Goal: Book appointment/travel/reservation

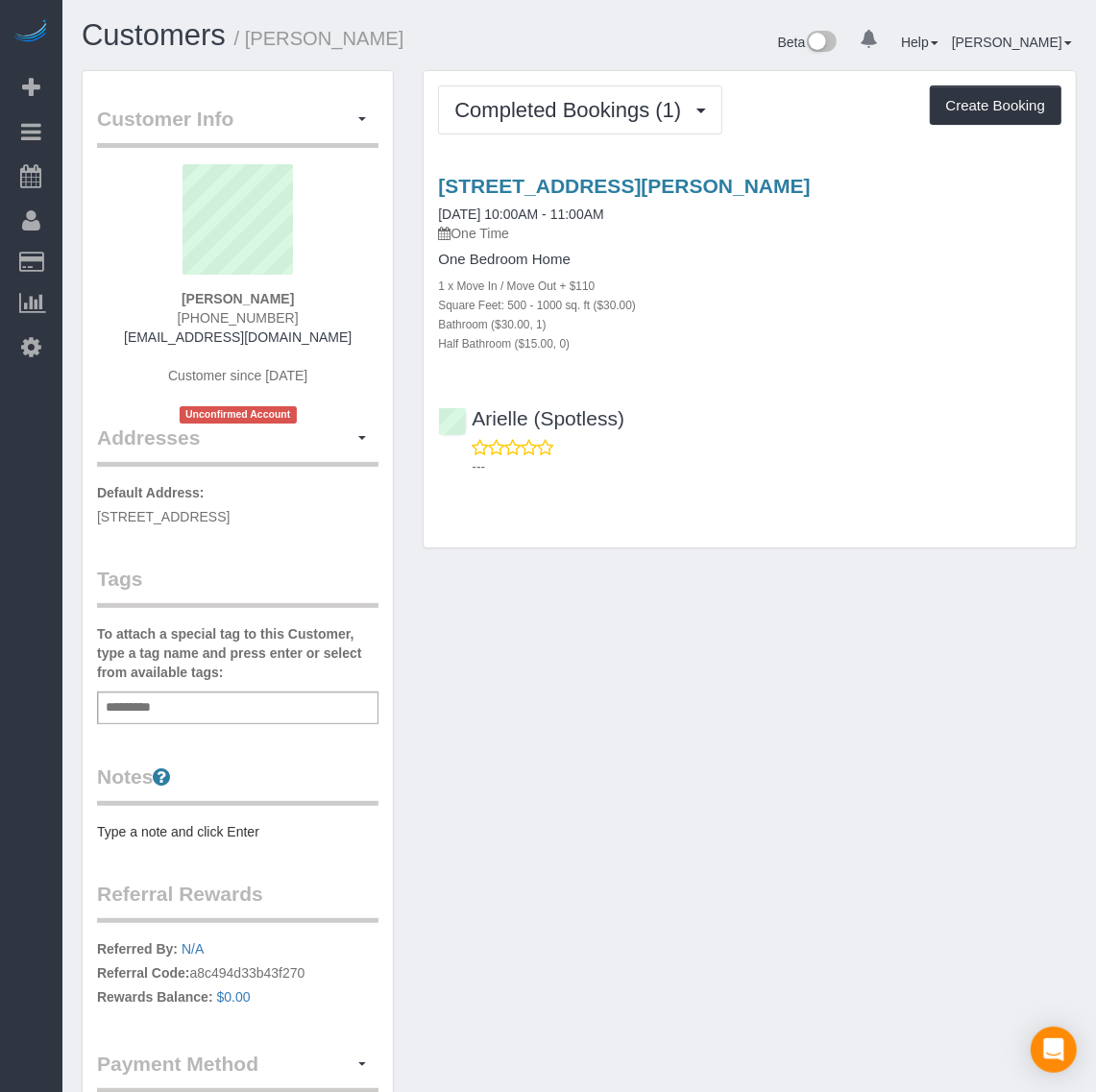
drag, startPoint x: 430, startPoint y: 165, endPoint x: 896, endPoint y: 171, distance: 466.0
click at [896, 171] on div "[STREET_ADDRESS][PERSON_NAME] [DATE] 10:00AM - 11:00AM One Time One Bedroom Hom…" at bounding box center [749, 322] width 652 height 327
copy link "[STREET_ADDRESS][PERSON_NAME]"
click at [963, 108] on button "Create Booking" at bounding box center [994, 106] width 131 height 40
select select "VA"
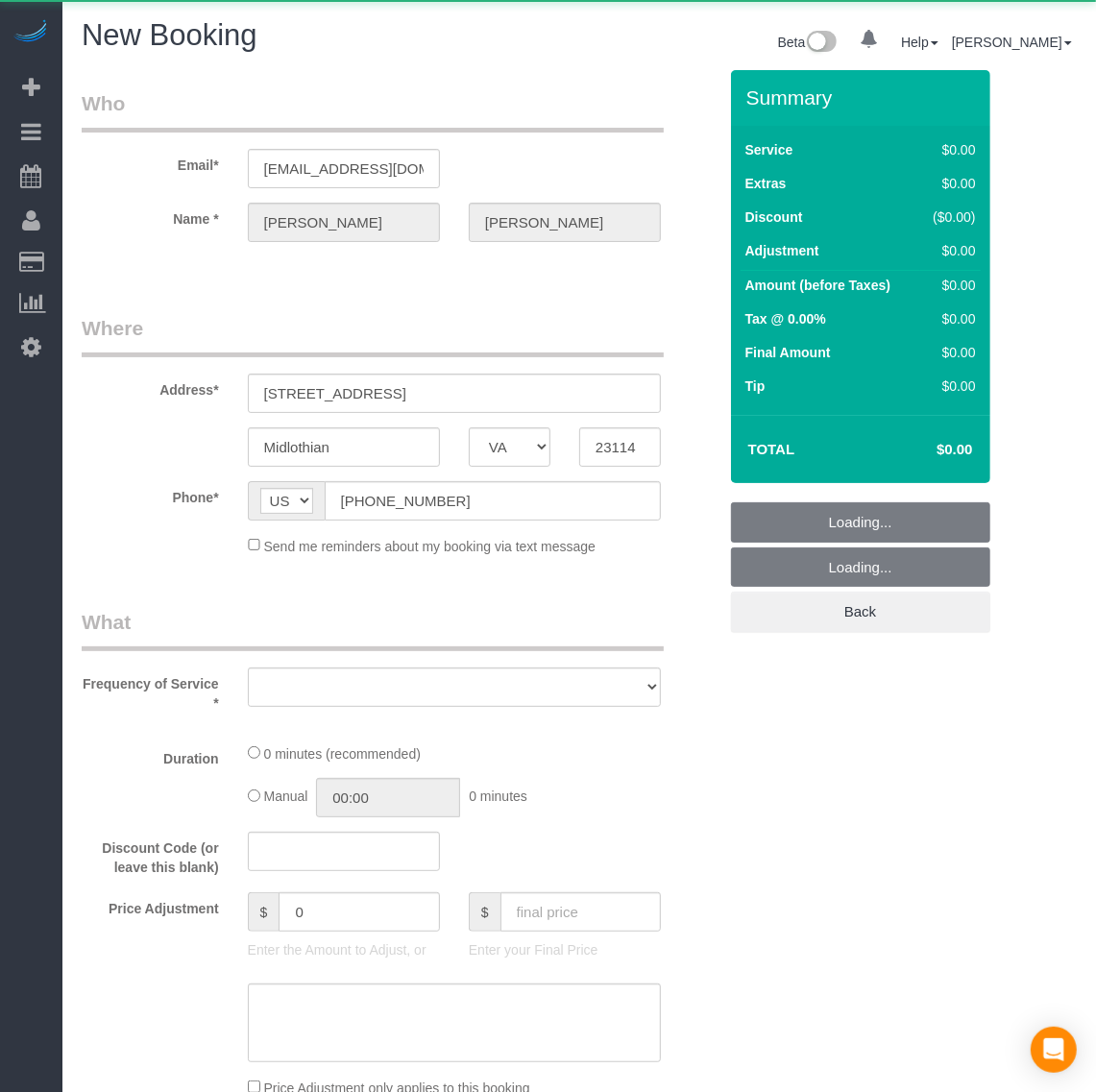
select select "object:14730"
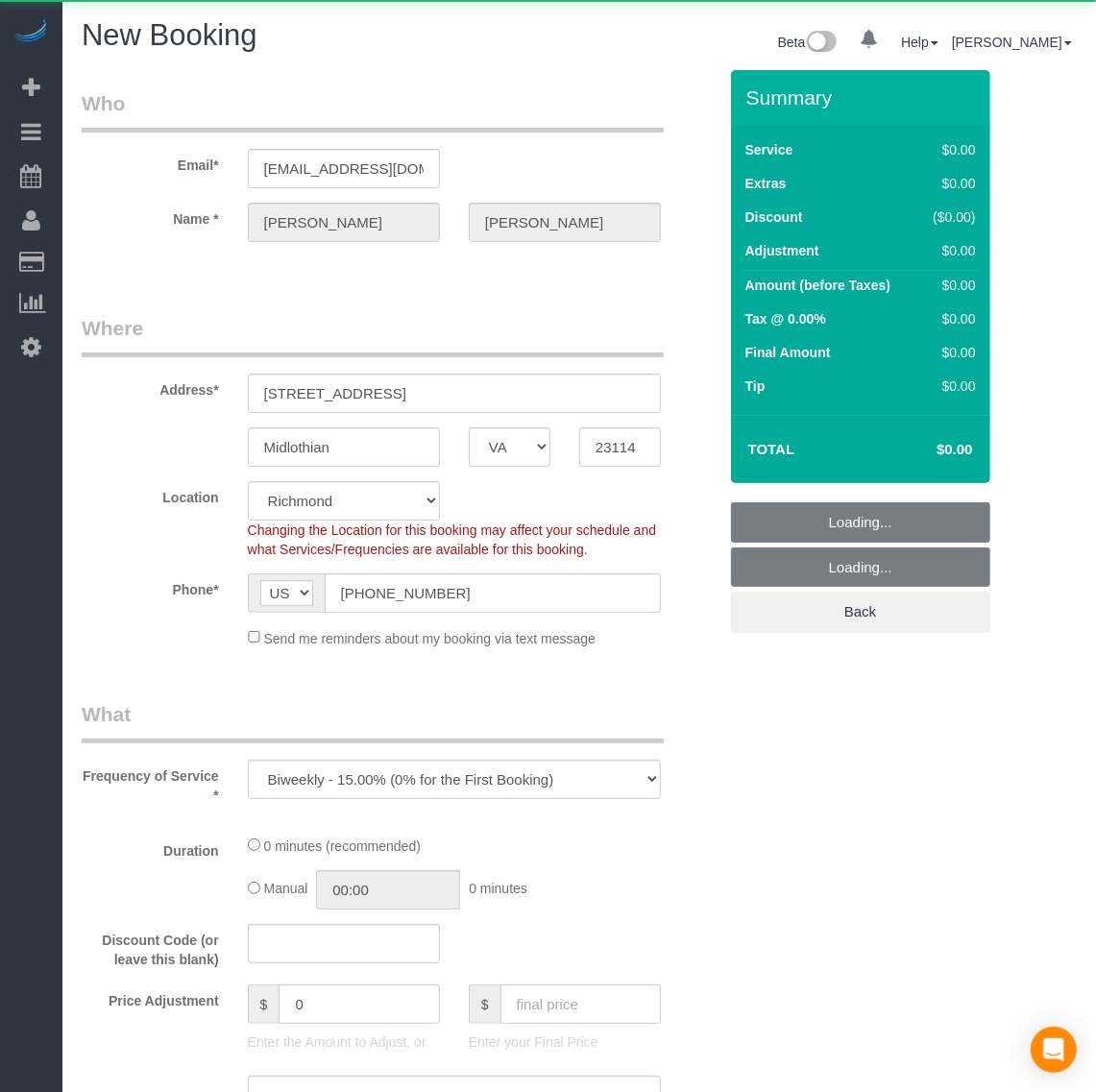
select select "string:fspay-70c5474f-7832-4c1b-a750-7fd845094758"
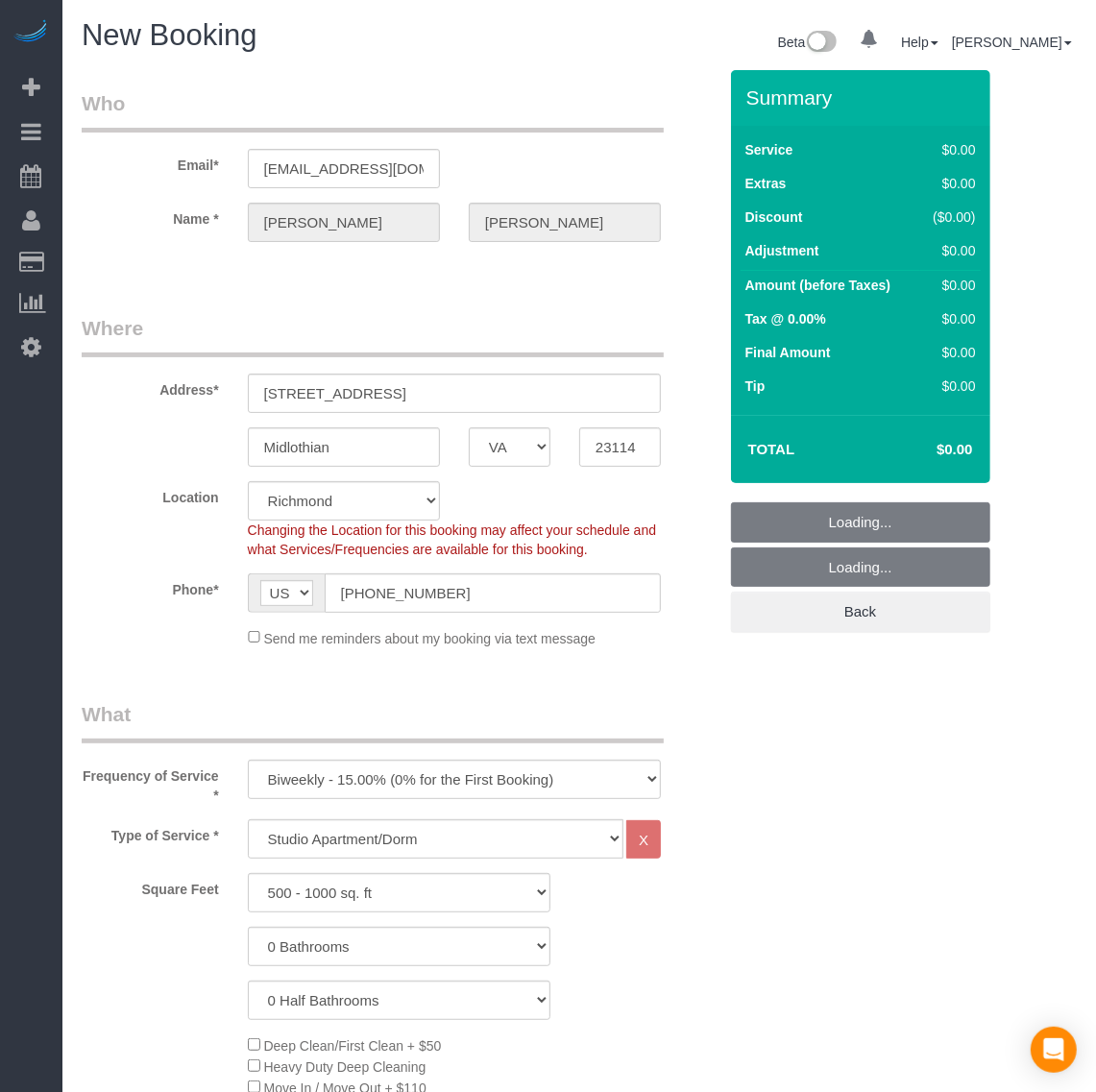
select select "object:15190"
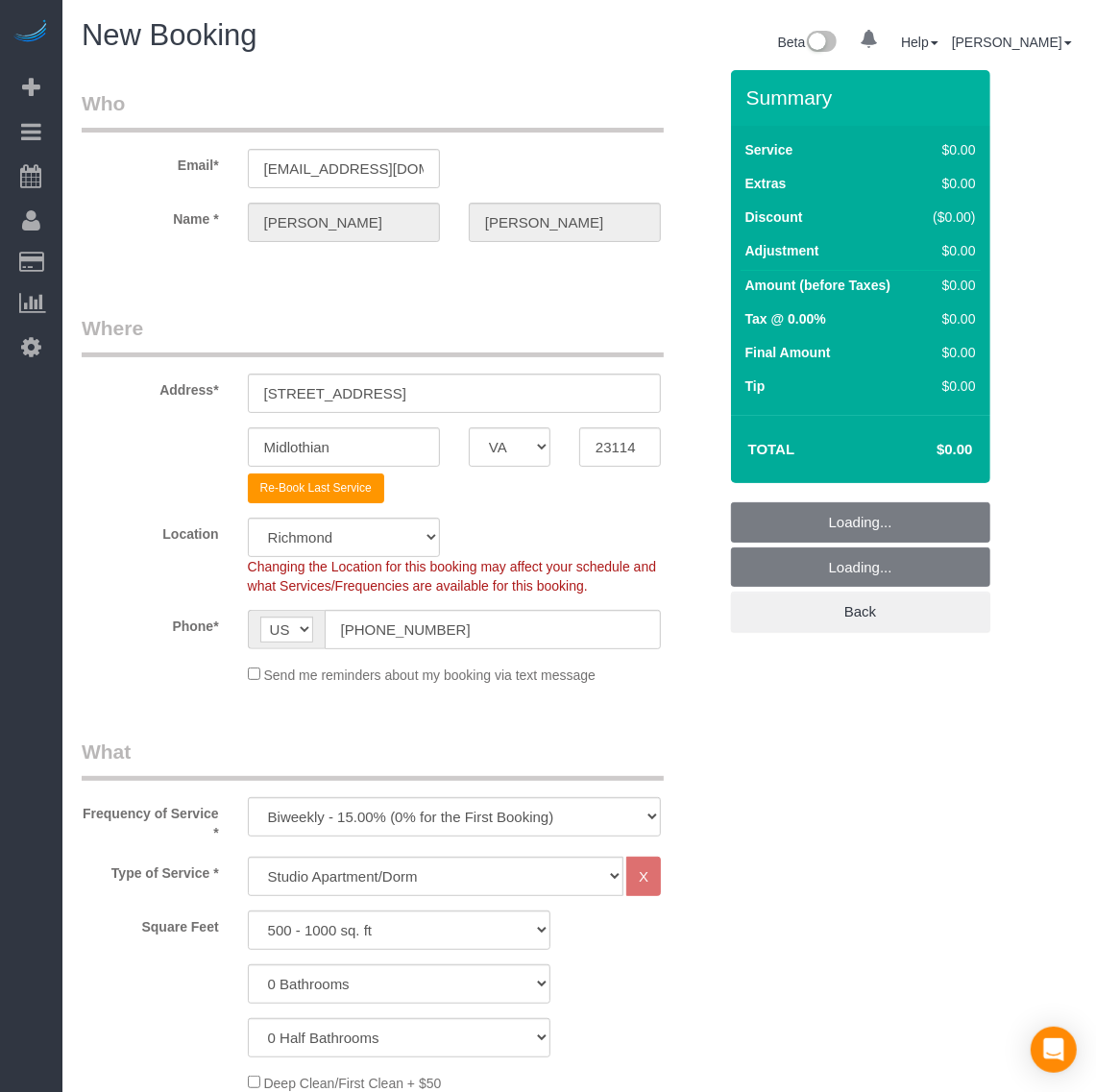
click at [373, 777] on legend "What" at bounding box center [373, 760] width 582 height 43
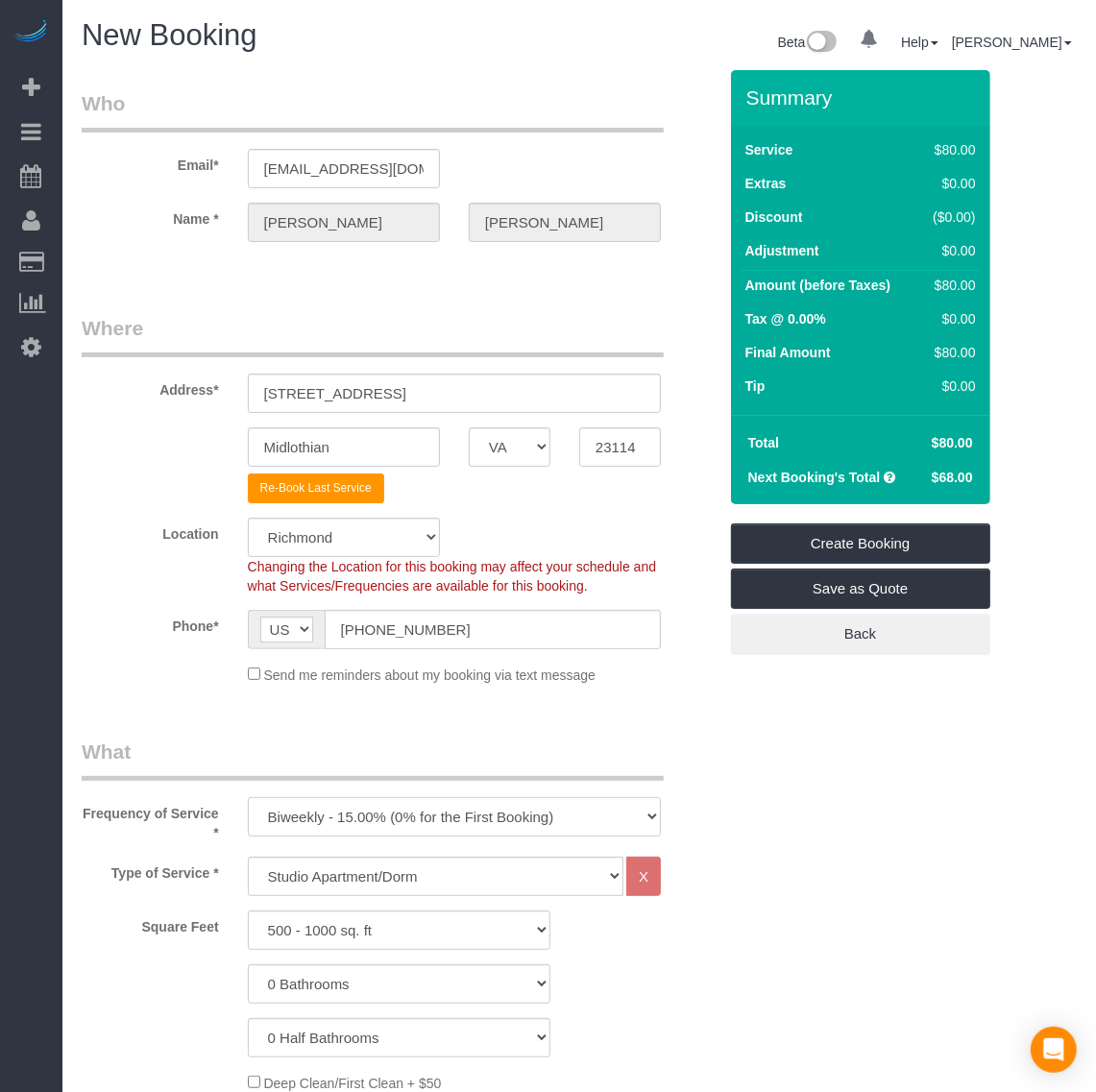
click at [371, 808] on select "One Time Weekly - 20.00% (0% for the First Booking) Biweekly - 15.00% (0% for t…" at bounding box center [454, 817] width 413 height 39
click at [368, 818] on select "One Time Weekly - 20.00% (0% for the First Booking) Biweekly - 15.00% (0% for t…" at bounding box center [454, 817] width 413 height 39
click at [405, 881] on select "Studio Apartment/Dorm One Bedroom Home Two Bedroom Home Three Bedroom Home Four…" at bounding box center [435, 876] width 376 height 39
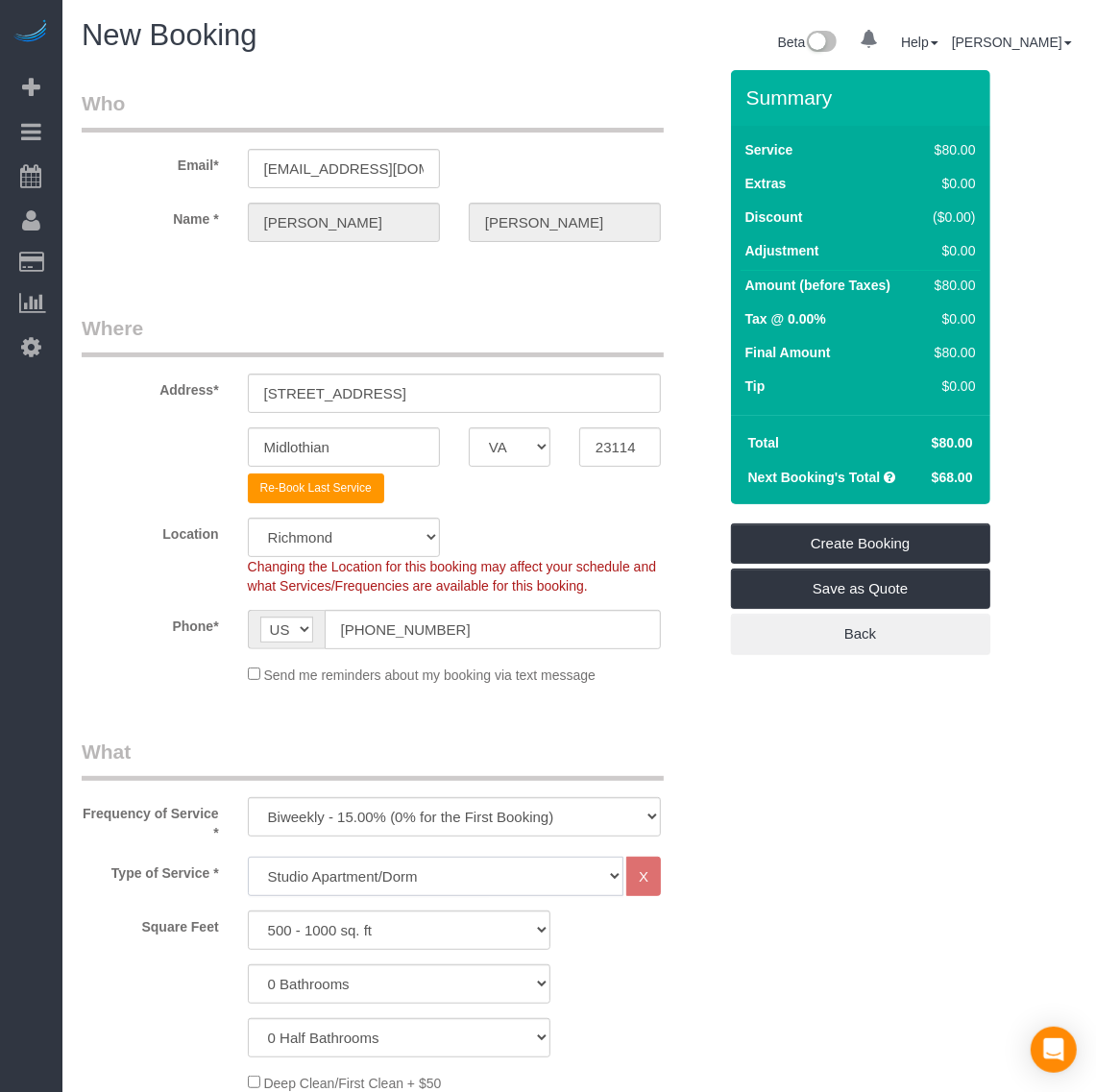
select select "135"
click at [248, 856] on select "Studio Apartment/Dorm One Bedroom Home Two Bedroom Home Three Bedroom Home Four…" at bounding box center [435, 876] width 376 height 39
drag, startPoint x: 348, startPoint y: 986, endPoint x: 343, endPoint y: 971, distance: 15.8
click at [348, 986] on select "0 Bathrooms 1 Bathroom 2 Bathrooms 3 Bathrooms 4 Bathrooms 5 Bathrooms 6 Bathro…" at bounding box center [399, 983] width 303 height 39
select select "1"
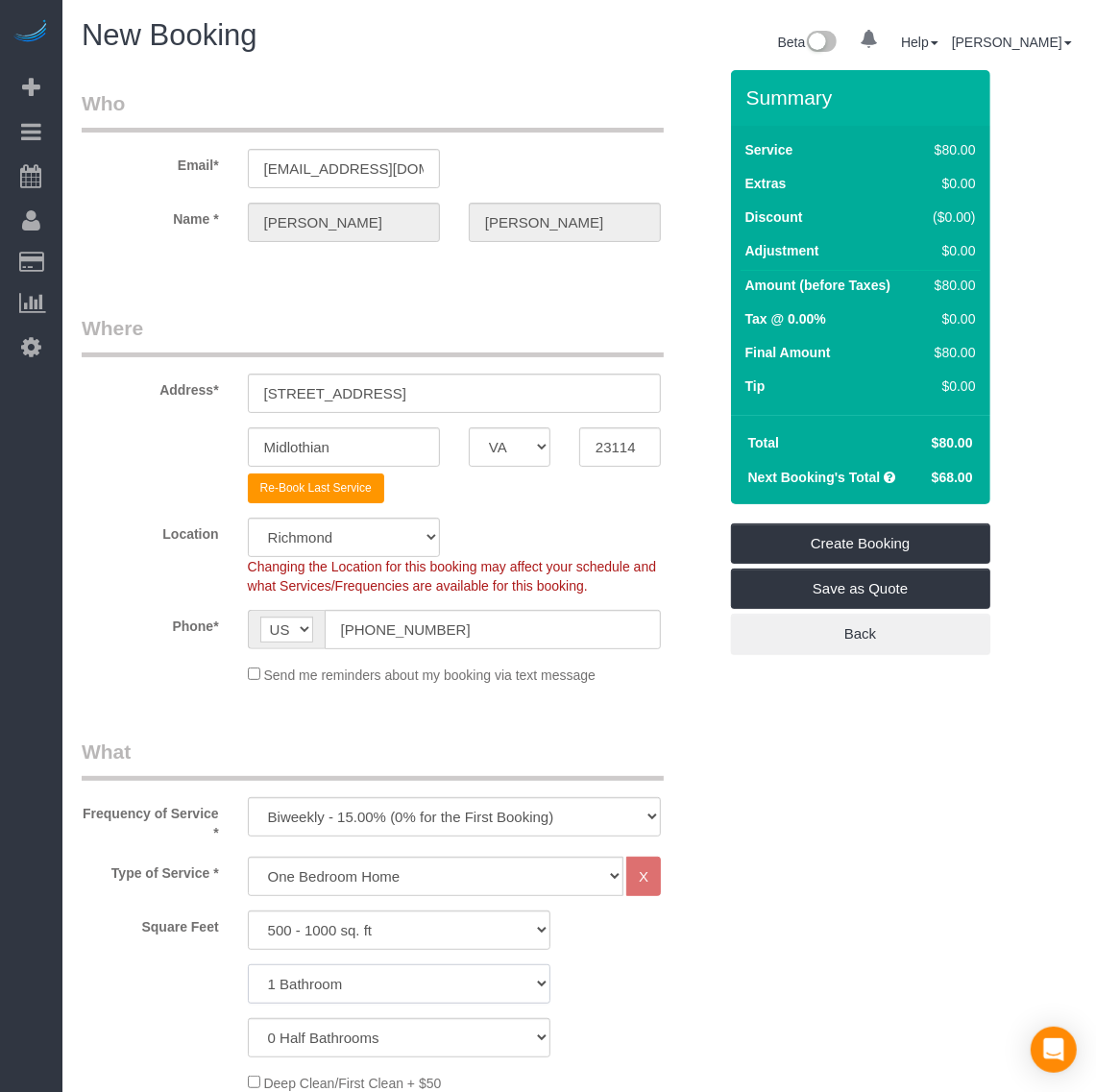
click at [248, 964] on select "0 Bathrooms 1 Bathroom 2 Bathrooms 3 Bathrooms 4 Bathrooms 5 Bathrooms 6 Bathro…" at bounding box center [399, 983] width 303 height 39
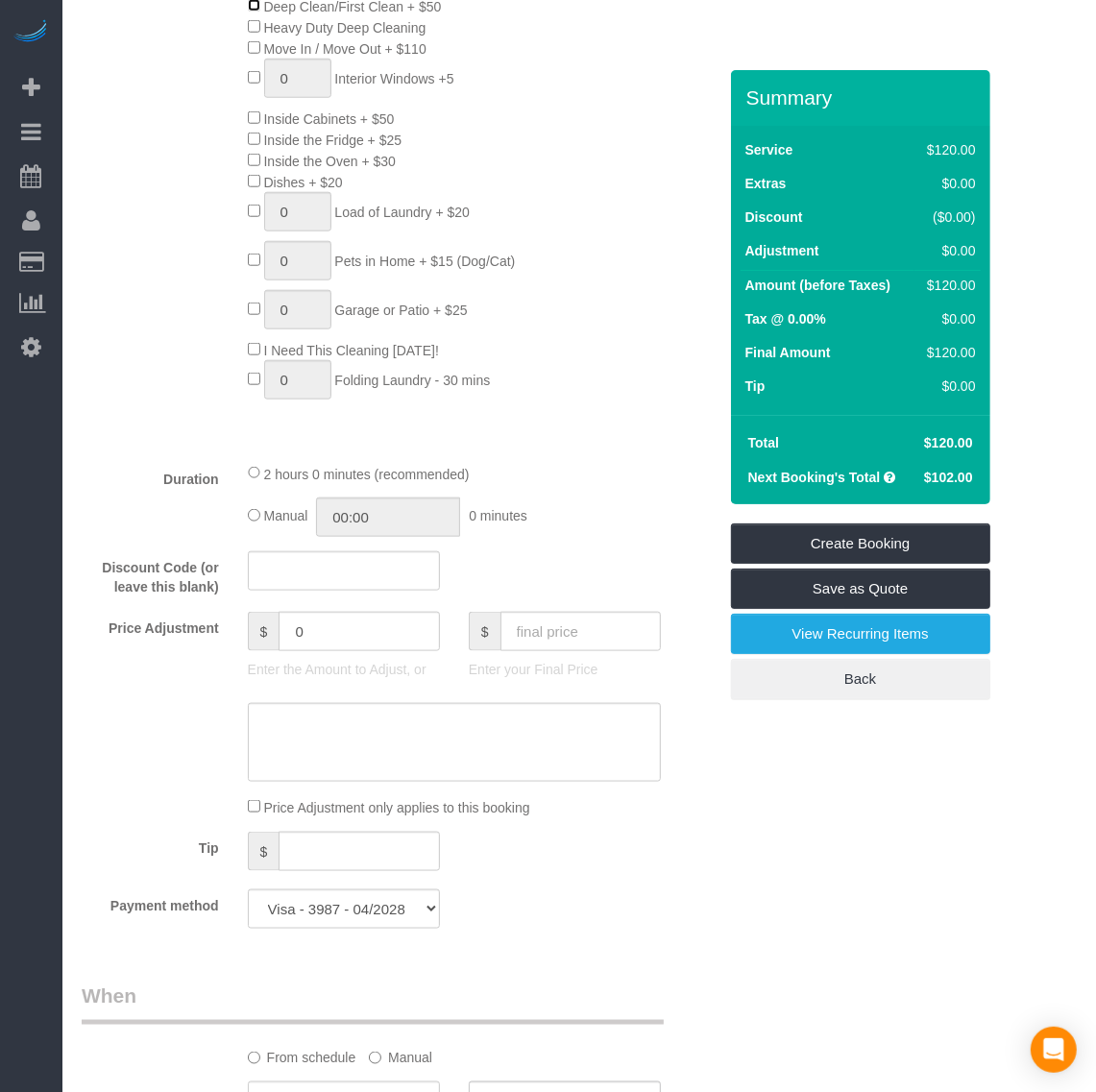
scroll to position [1080, 0]
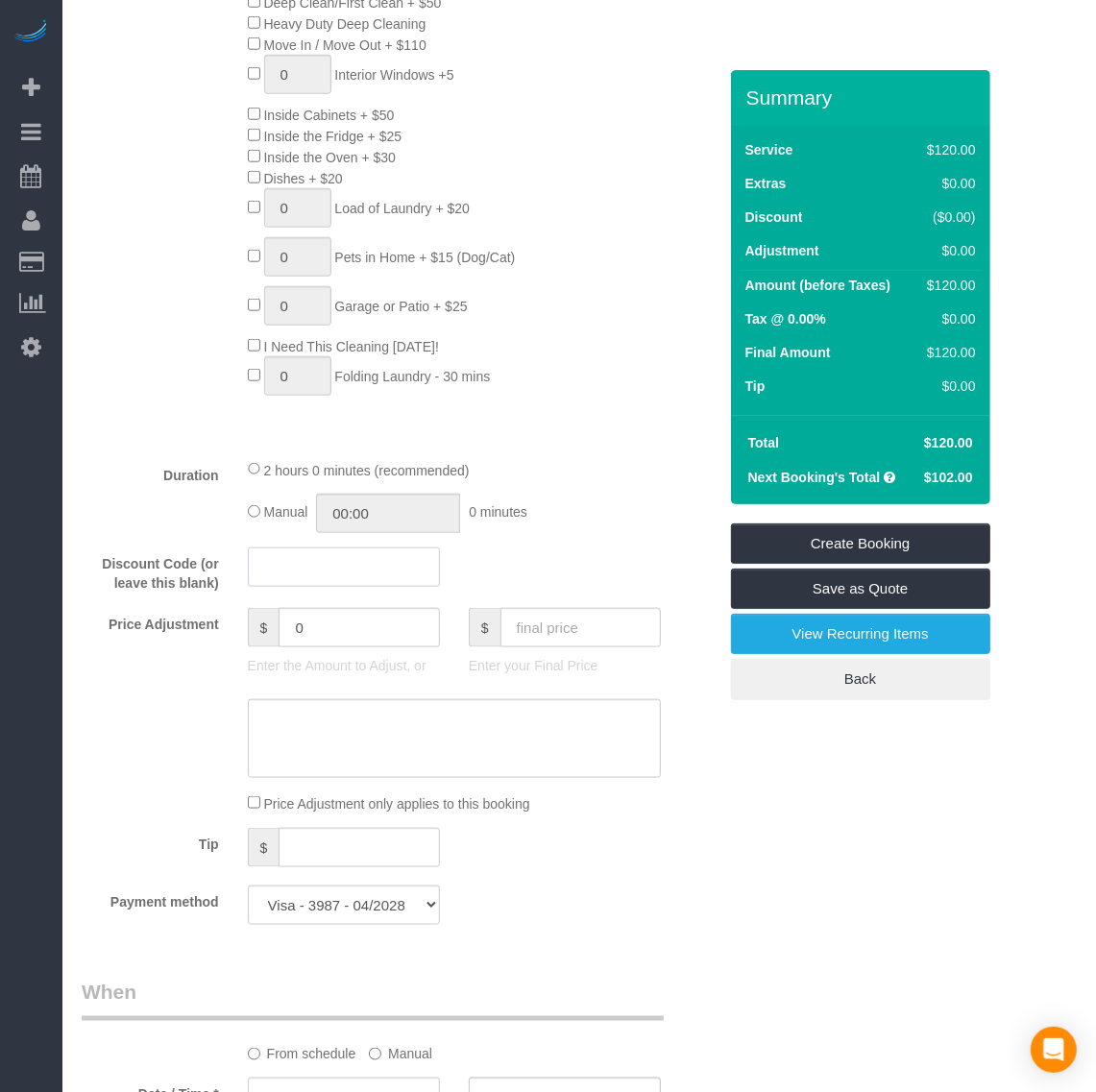
click at [372, 568] on input "text" at bounding box center [343, 567] width 192 height 39
type input "P"
type input "S"
type input "BACK2SCHOOL25"
click at [814, 898] on div "Who Email* [EMAIL_ADDRESS][DOMAIN_NAME] Name * [PERSON_NAME] Where Address* [ST…" at bounding box center [579, 717] width 994 height 3455
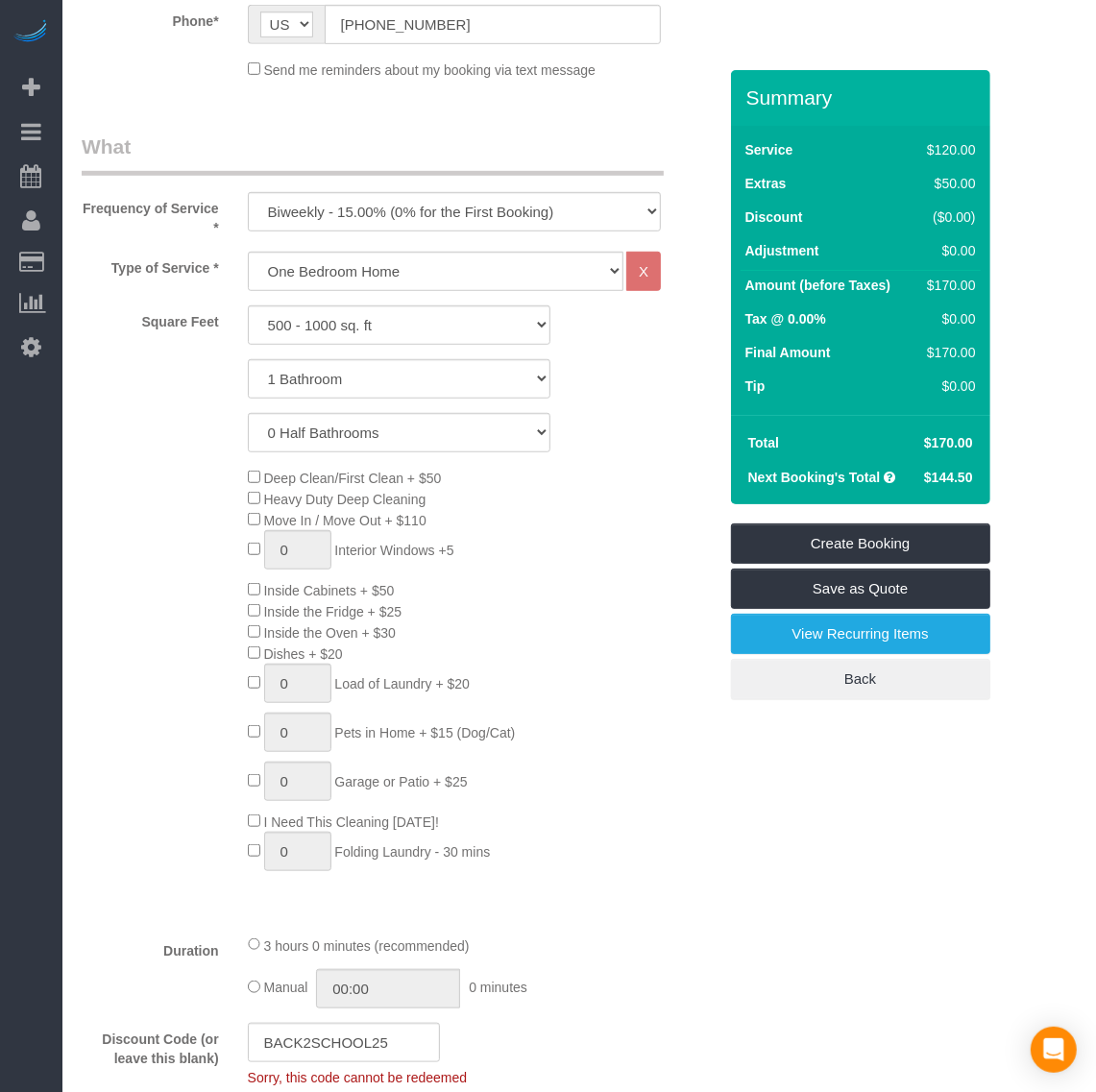
scroll to position [600, 0]
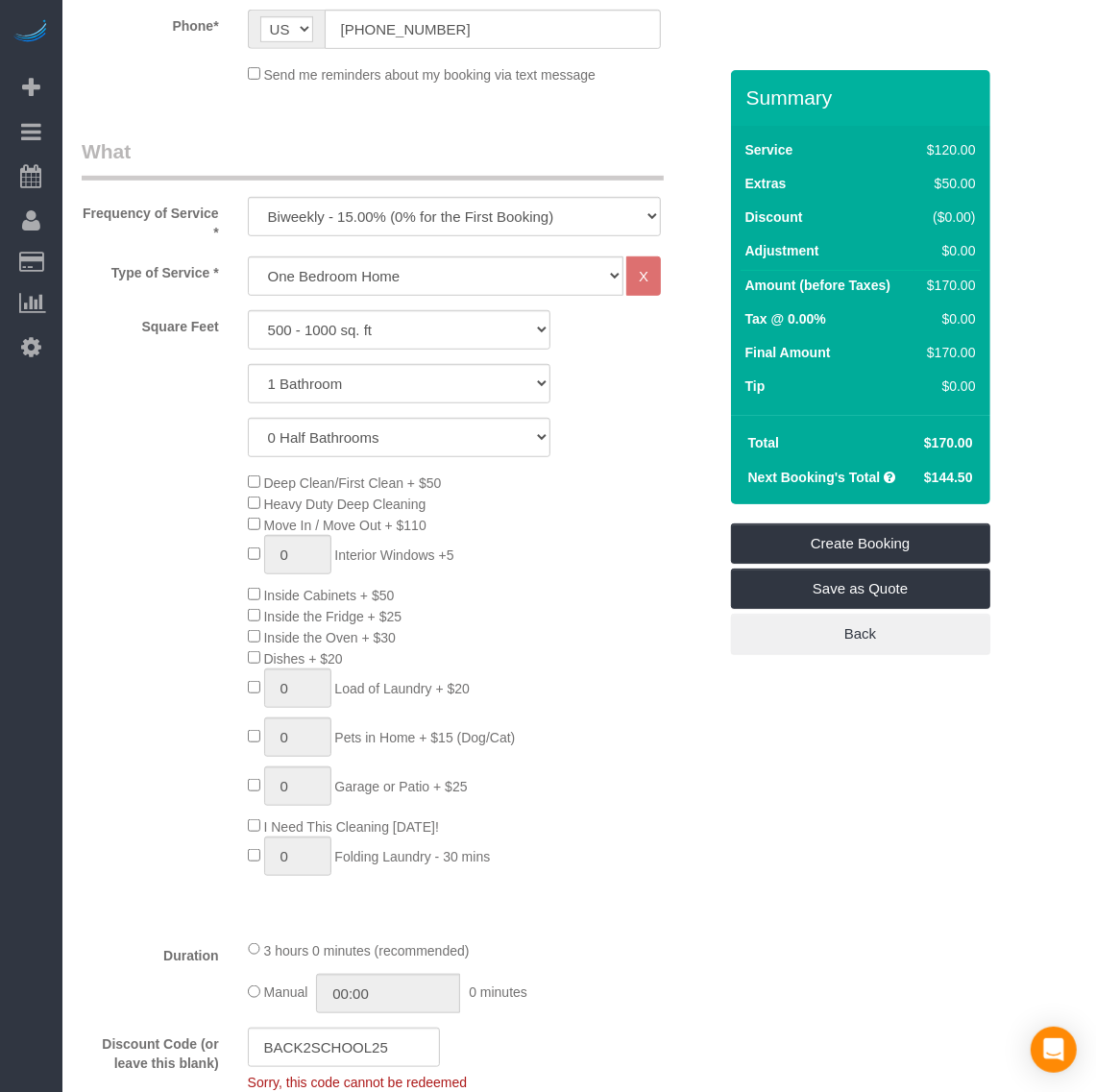
click at [717, 731] on div "Deep Clean/First Clean + $50 Heavy Duty Deep Cleaning Move In / Move Out + $110…" at bounding box center [482, 679] width 497 height 414
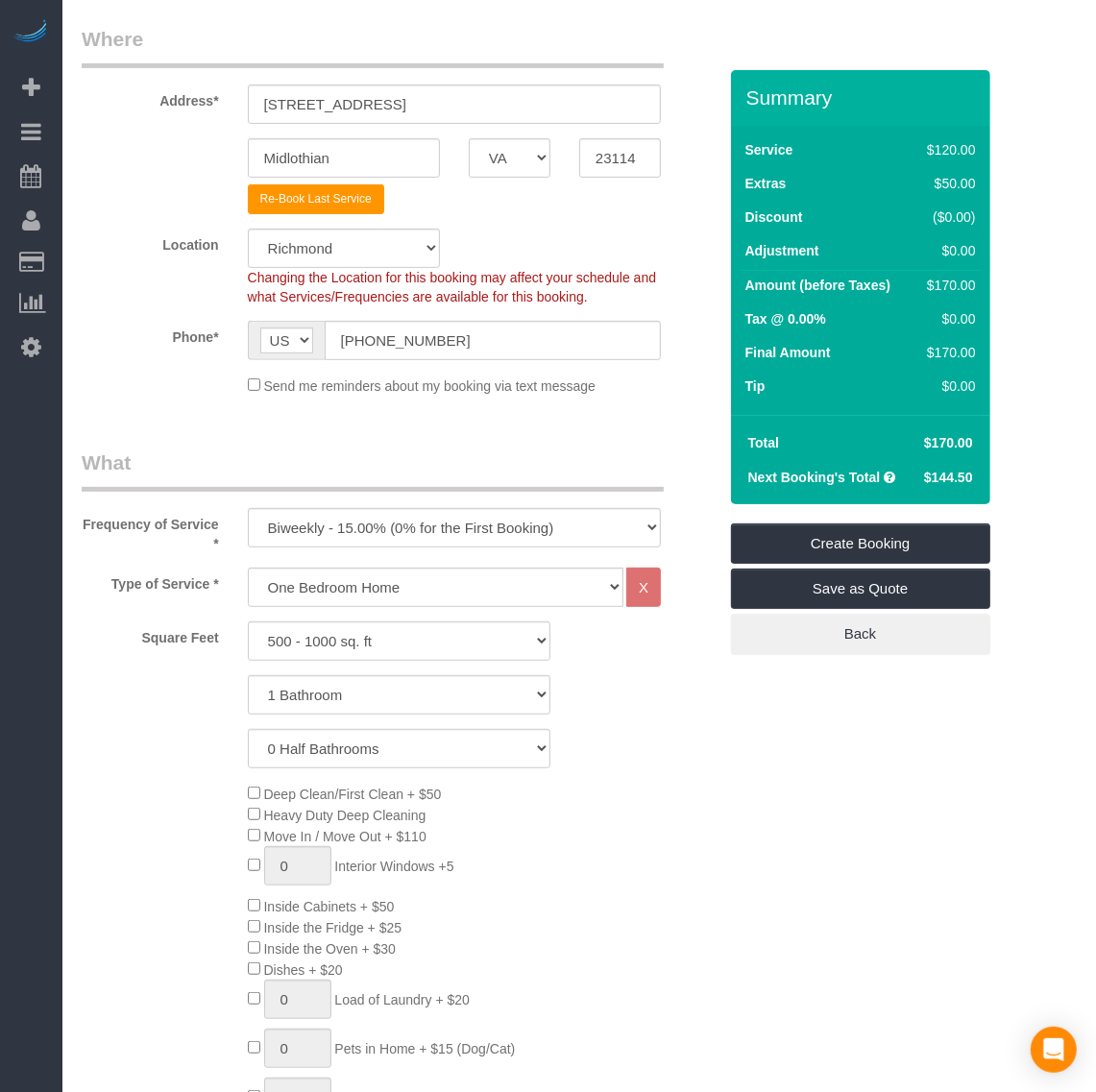
scroll to position [240, 0]
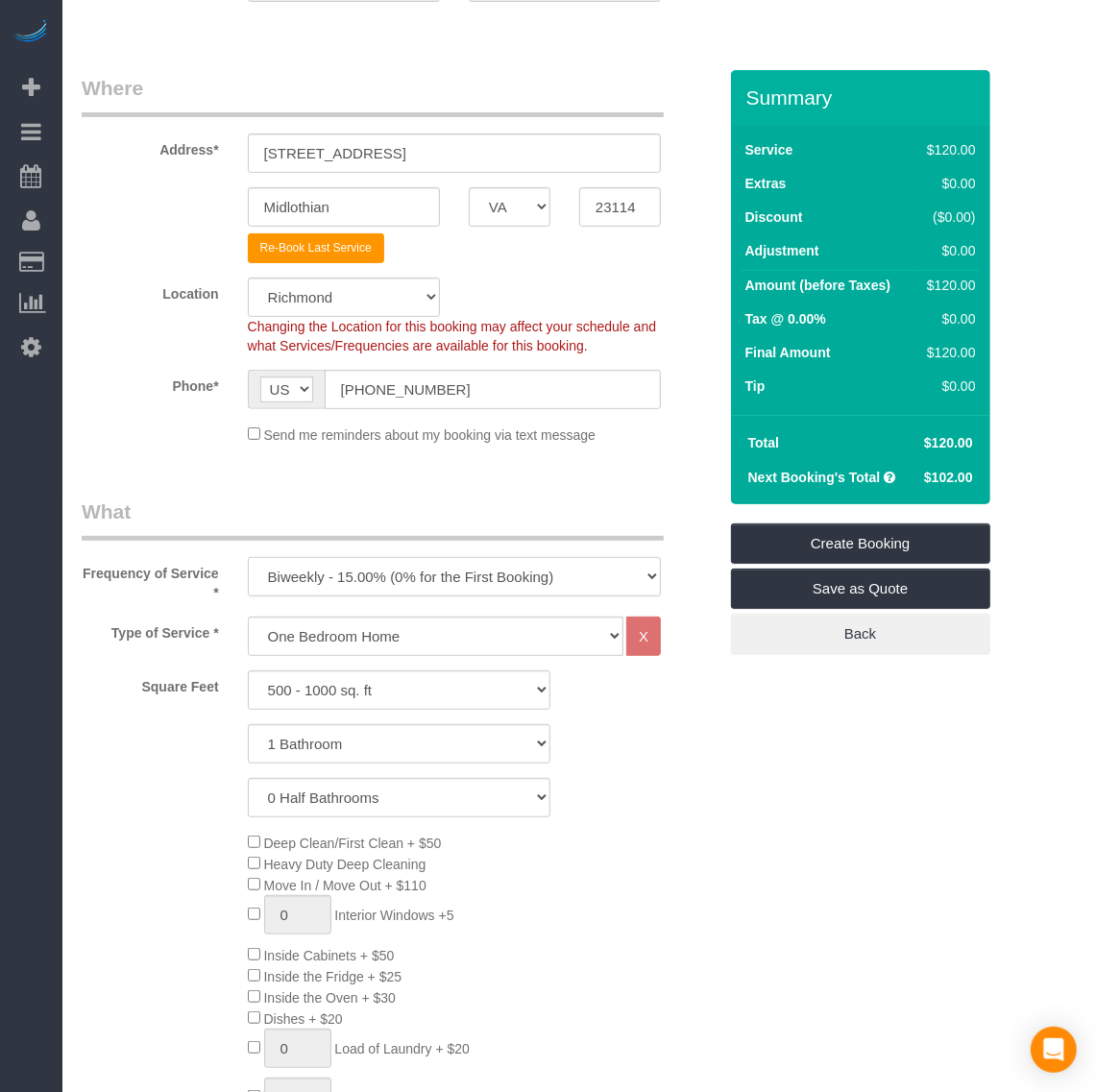
click at [424, 577] on select "One Time Weekly - 20.00% (0% for the First Booking) Biweekly - 15.00% (0% for t…" at bounding box center [454, 577] width 413 height 39
click at [248, 557] on select "One Time Weekly - 20.00% (0% for the First Booking) Biweekly - 15.00% (0% for t…" at bounding box center [454, 577] width 413 height 39
click at [450, 579] on select "One Time Weekly - 20.00% (0% for the First Booking) Biweekly - 15.00% (0% for t…" at bounding box center [454, 577] width 413 height 39
click at [422, 574] on select "One Time Weekly - 20.00% (0% for the First Booking) Biweekly - 15.00% (0% for t…" at bounding box center [454, 577] width 413 height 39
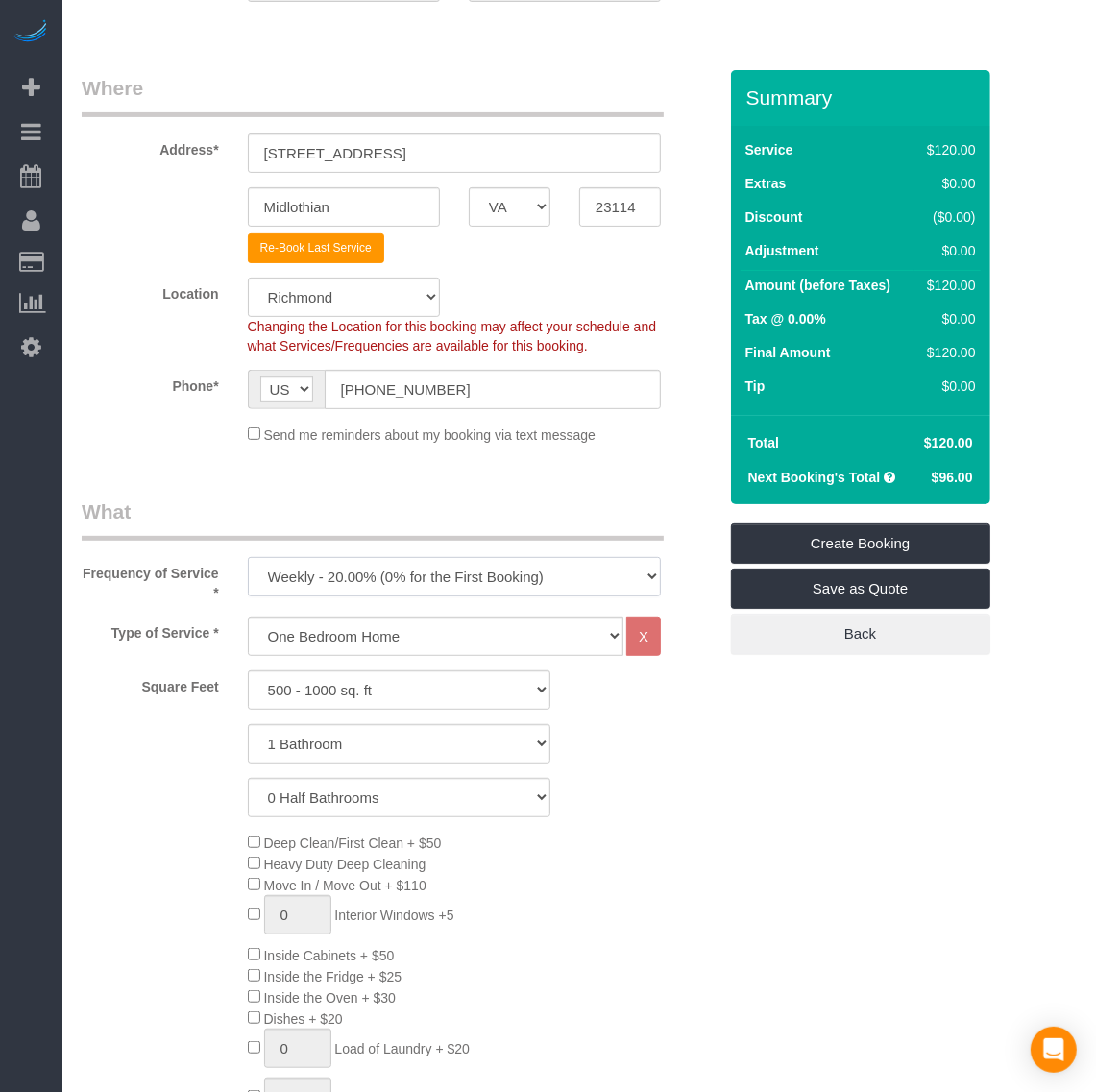
click at [248, 557] on select "One Time Weekly - 20.00% (0% for the First Booking) Biweekly - 15.00% (0% for t…" at bounding box center [454, 577] width 413 height 39
click at [448, 566] on select "One Time Weekly - 20.00% (0% for the First Booking) Biweekly - 15.00% (0% for t…" at bounding box center [454, 577] width 413 height 39
click at [248, 557] on select "One Time Weekly - 20.00% (0% for the First Booking) Biweekly - 15.00% (0% for t…" at bounding box center [454, 577] width 413 height 39
drag, startPoint x: 381, startPoint y: 573, endPoint x: 387, endPoint y: 589, distance: 17.1
click at [382, 573] on select "One Time Weekly - 20.00% (0% for the First Booking) Biweekly - 15.00% (0% for t…" at bounding box center [454, 577] width 413 height 39
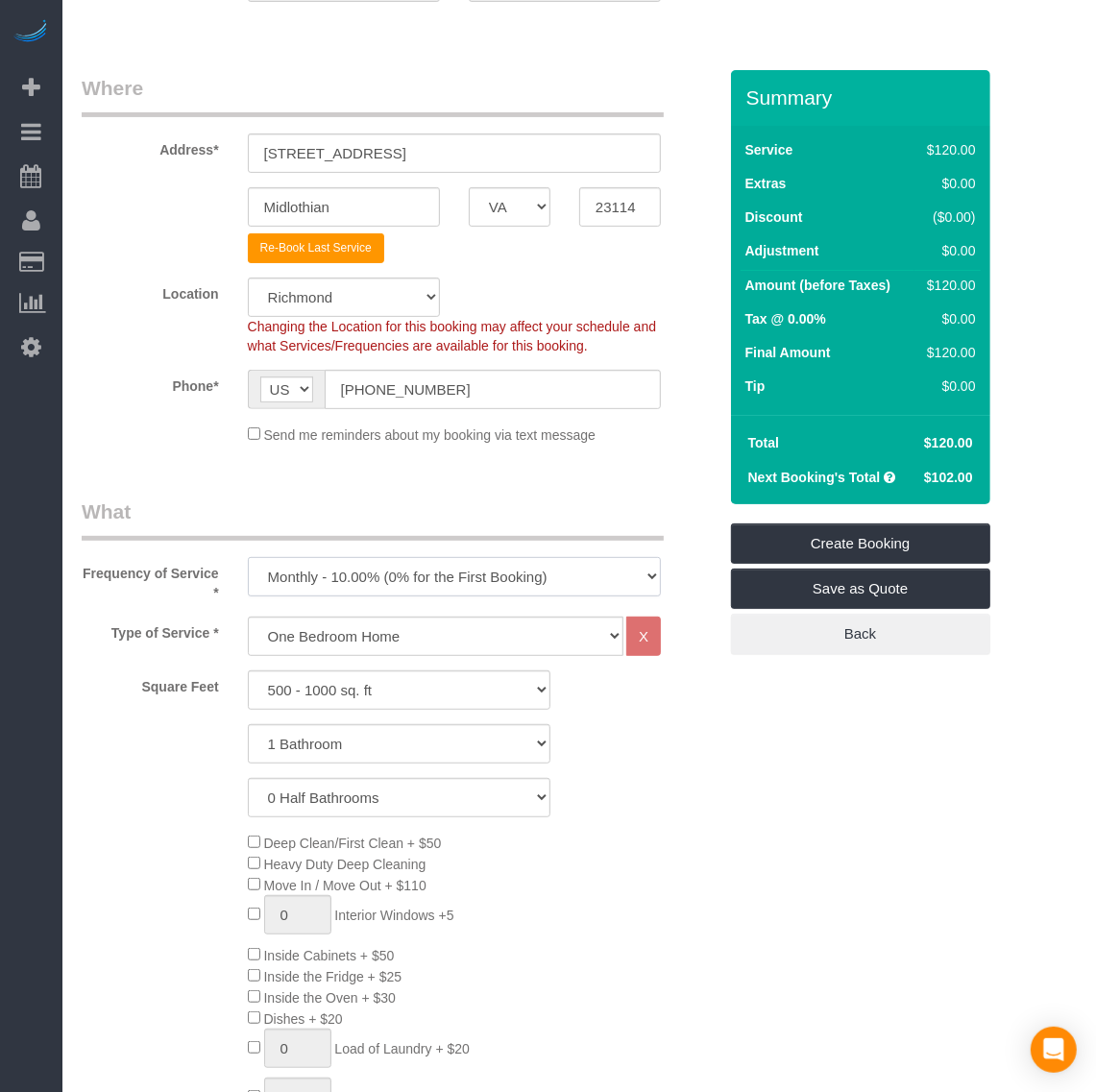
click at [248, 557] on select "One Time Weekly - 20.00% (0% for the First Booking) Biweekly - 15.00% (0% for t…" at bounding box center [454, 577] width 413 height 39
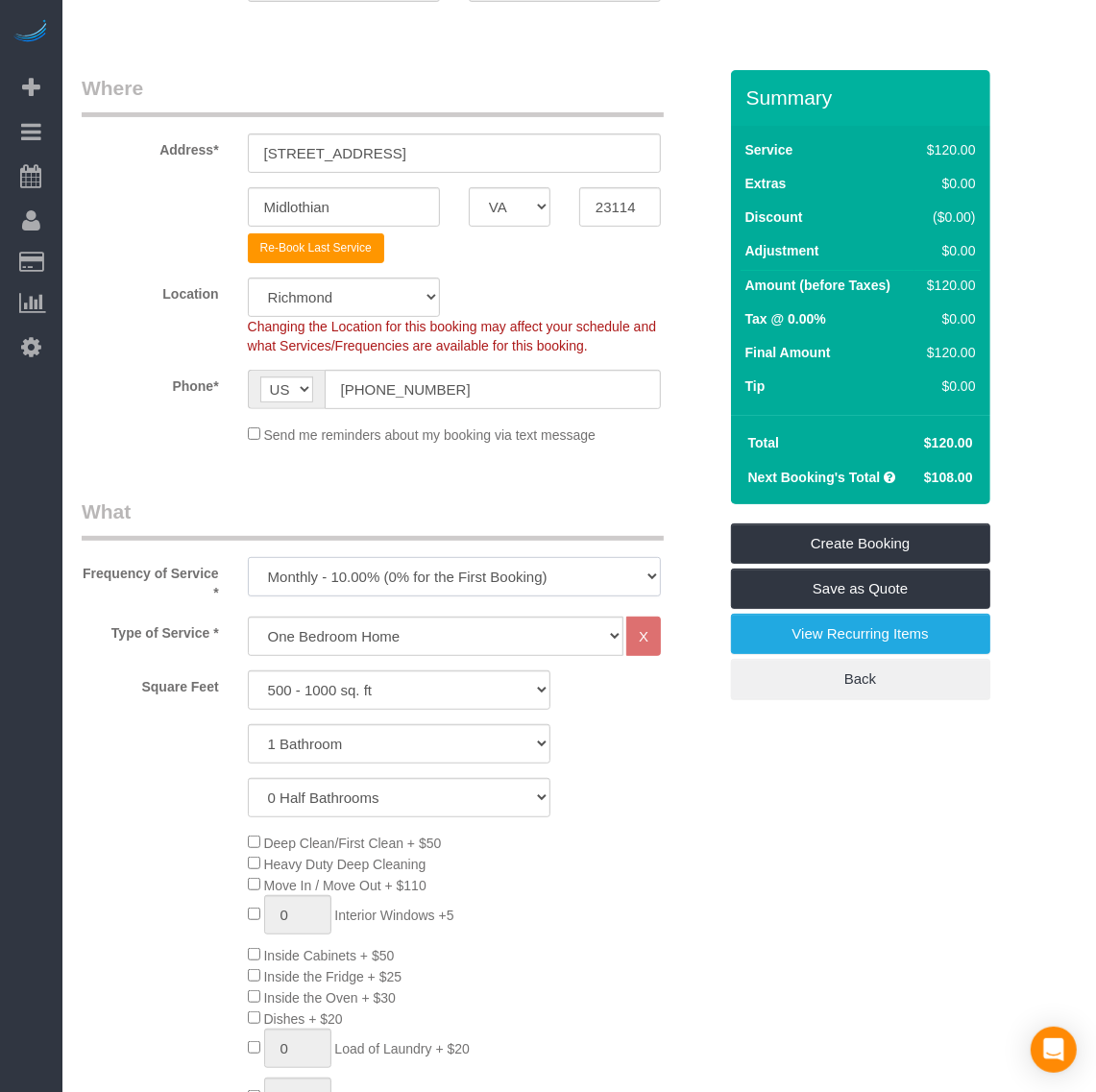
click at [402, 582] on select "One Time Weekly - 20.00% (0% for the First Booking) Biweekly - 15.00% (0% for t…" at bounding box center [454, 577] width 413 height 39
select select "object:15191"
click at [248, 557] on select "One Time Weekly - 20.00% (0% for the First Booking) Biweekly - 15.00% (0% for t…" at bounding box center [454, 577] width 413 height 39
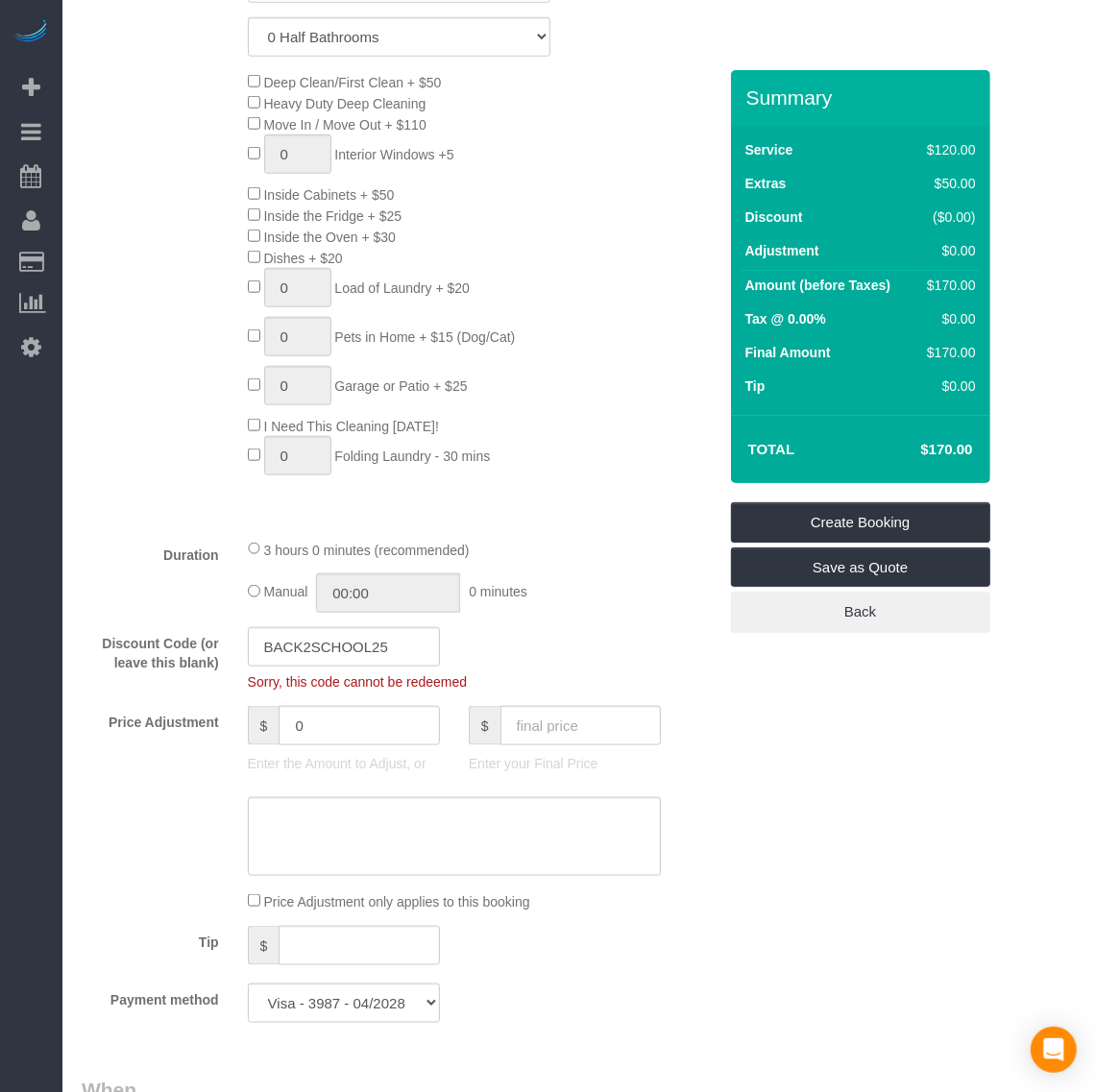
scroll to position [1080, 0]
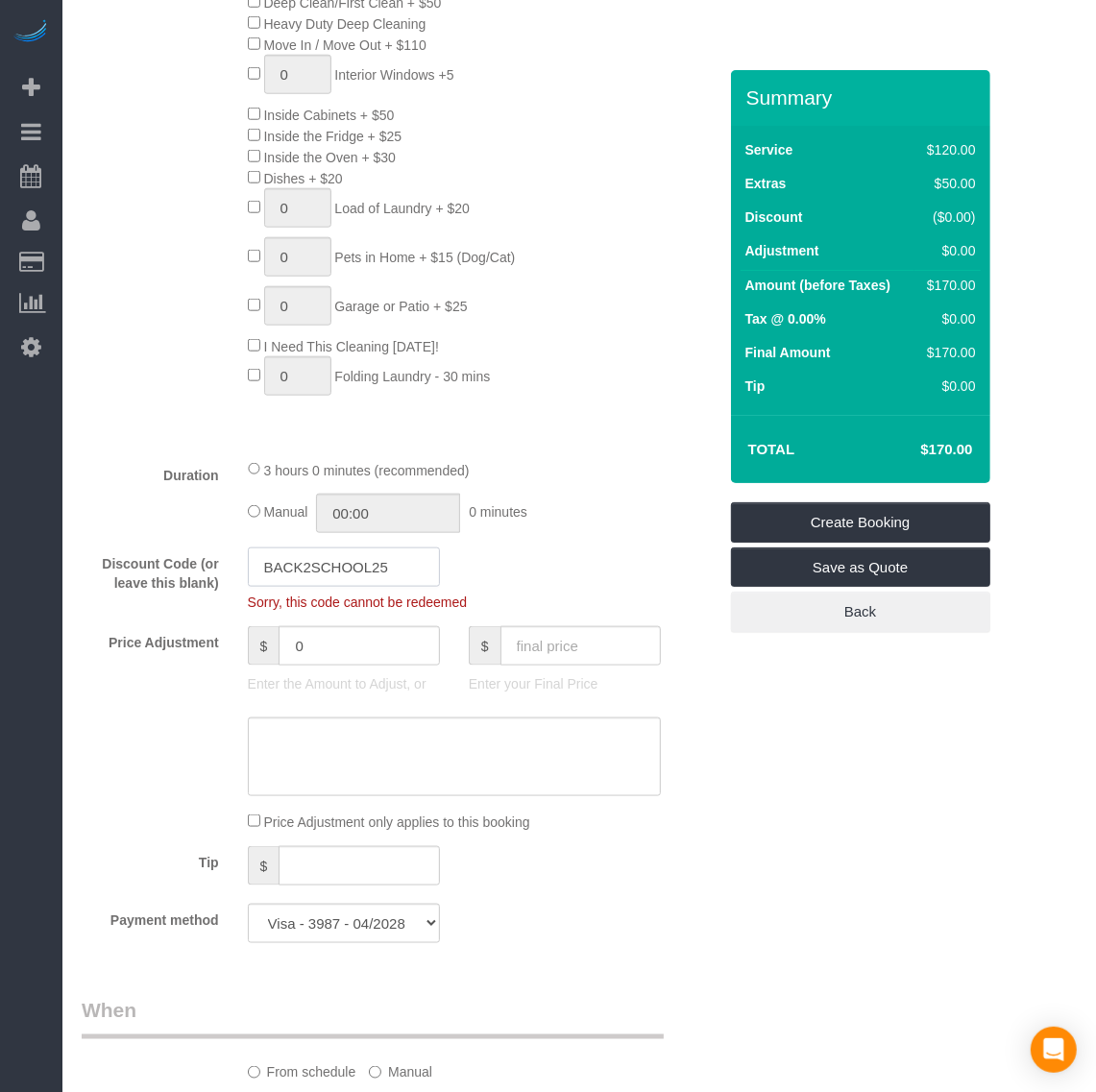
drag, startPoint x: 414, startPoint y: 569, endPoint x: 228, endPoint y: 559, distance: 186.3
click at [228, 559] on div "Discount Code (or leave this blank) BACK2SCHOOL25 Sorry, this code cannot be re…" at bounding box center [399, 579] width 664 height 64
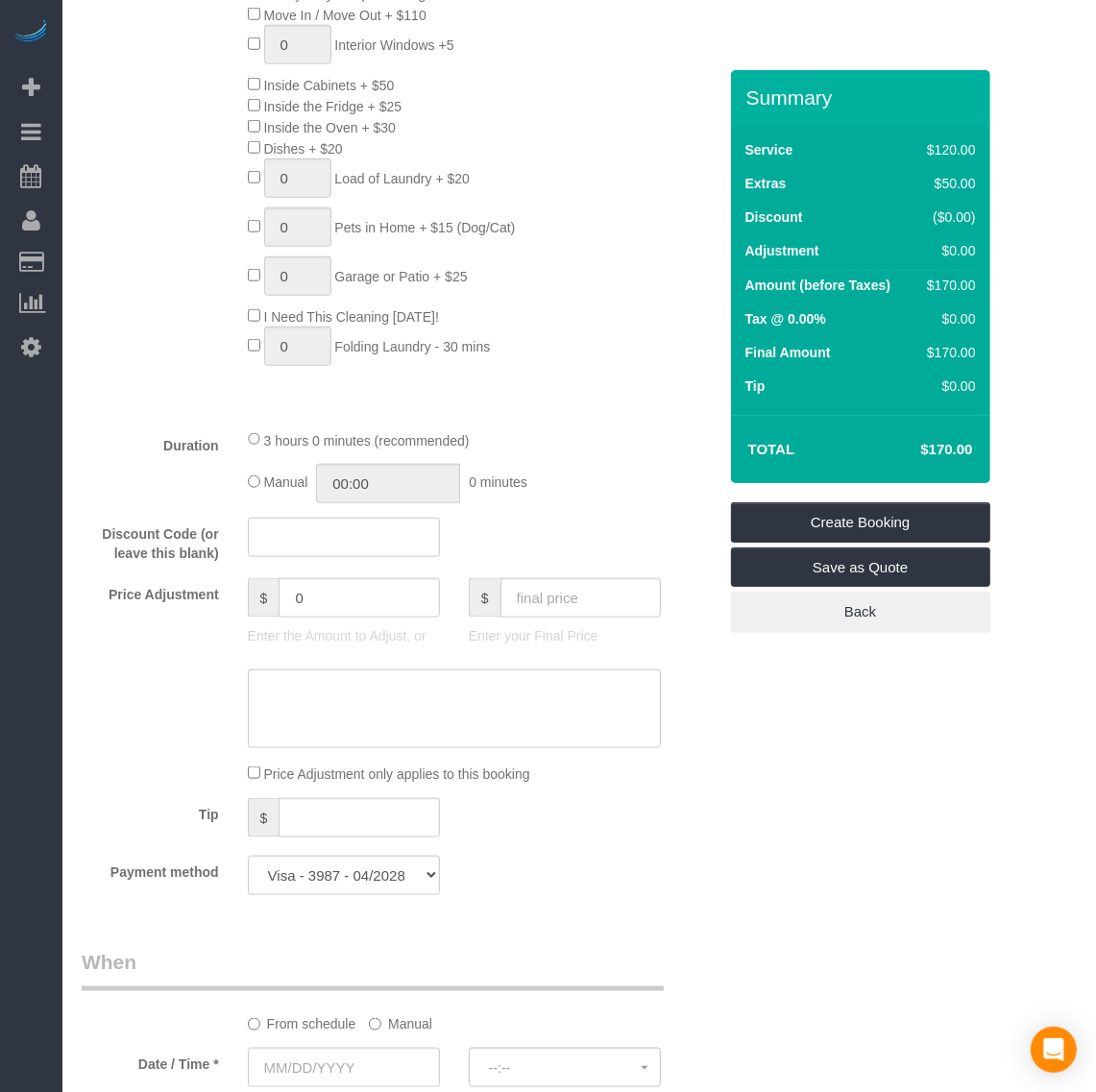
scroll to position [1561, 0]
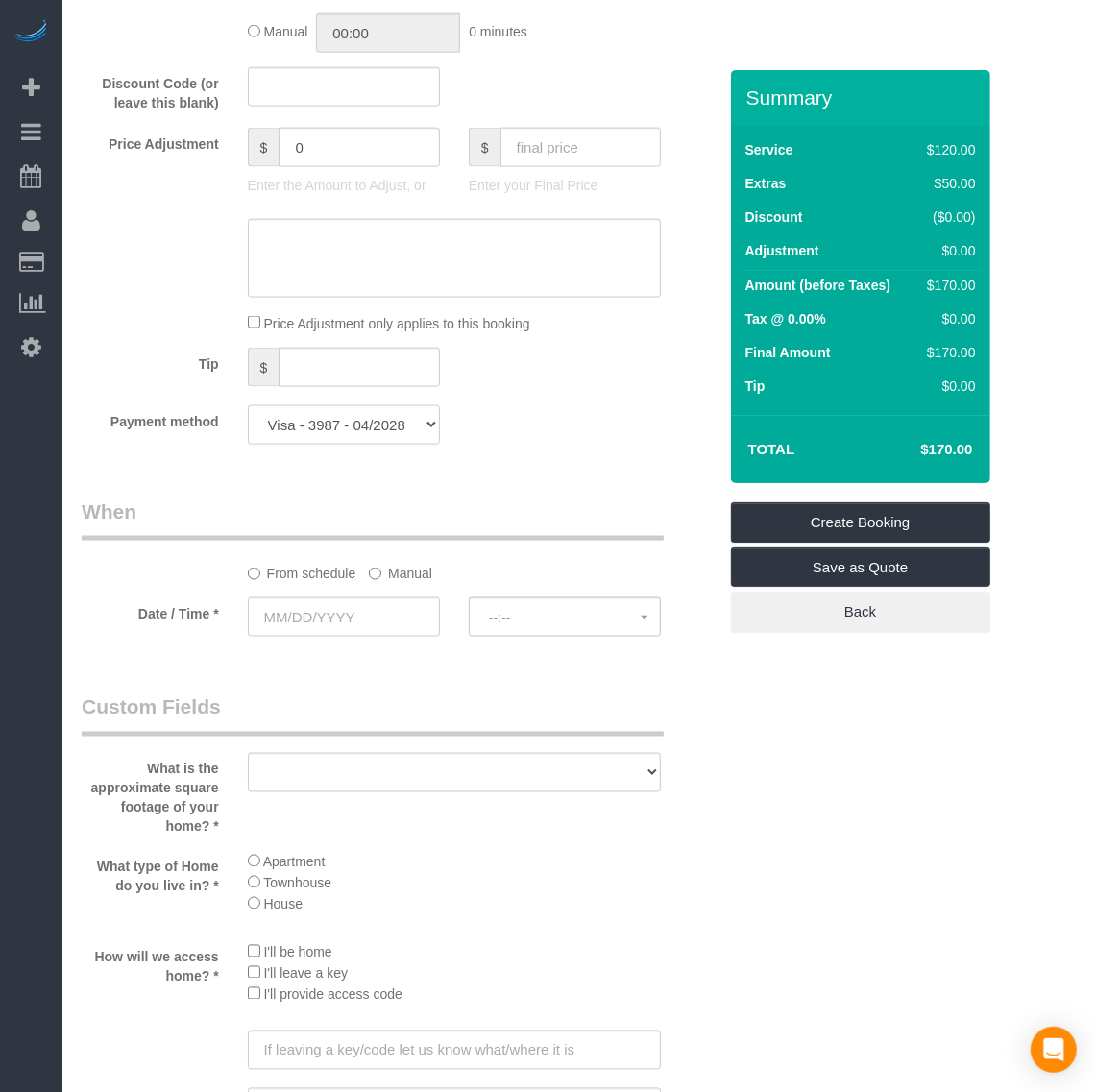
click at [394, 432] on select "Visa - 3987 - 04/2028 (Default) Add Credit Card ─────────────── Cash Check Payp…" at bounding box center [343, 425] width 192 height 39
click at [576, 472] on div "Who Email* [EMAIL_ADDRESS][DOMAIN_NAME] Name * [PERSON_NAME] Where Address* [ST…" at bounding box center [399, 237] width 664 height 3455
click at [360, 428] on select "Visa - 3987 - 04/2028 (Default) Add Credit Card ─────────────── Cash Check Payp…" at bounding box center [343, 425] width 192 height 39
click at [538, 442] on div "Payment method Visa - 3987 - 04/2028 (Default) Add Credit Card ─────────────── …" at bounding box center [399, 425] width 664 height 39
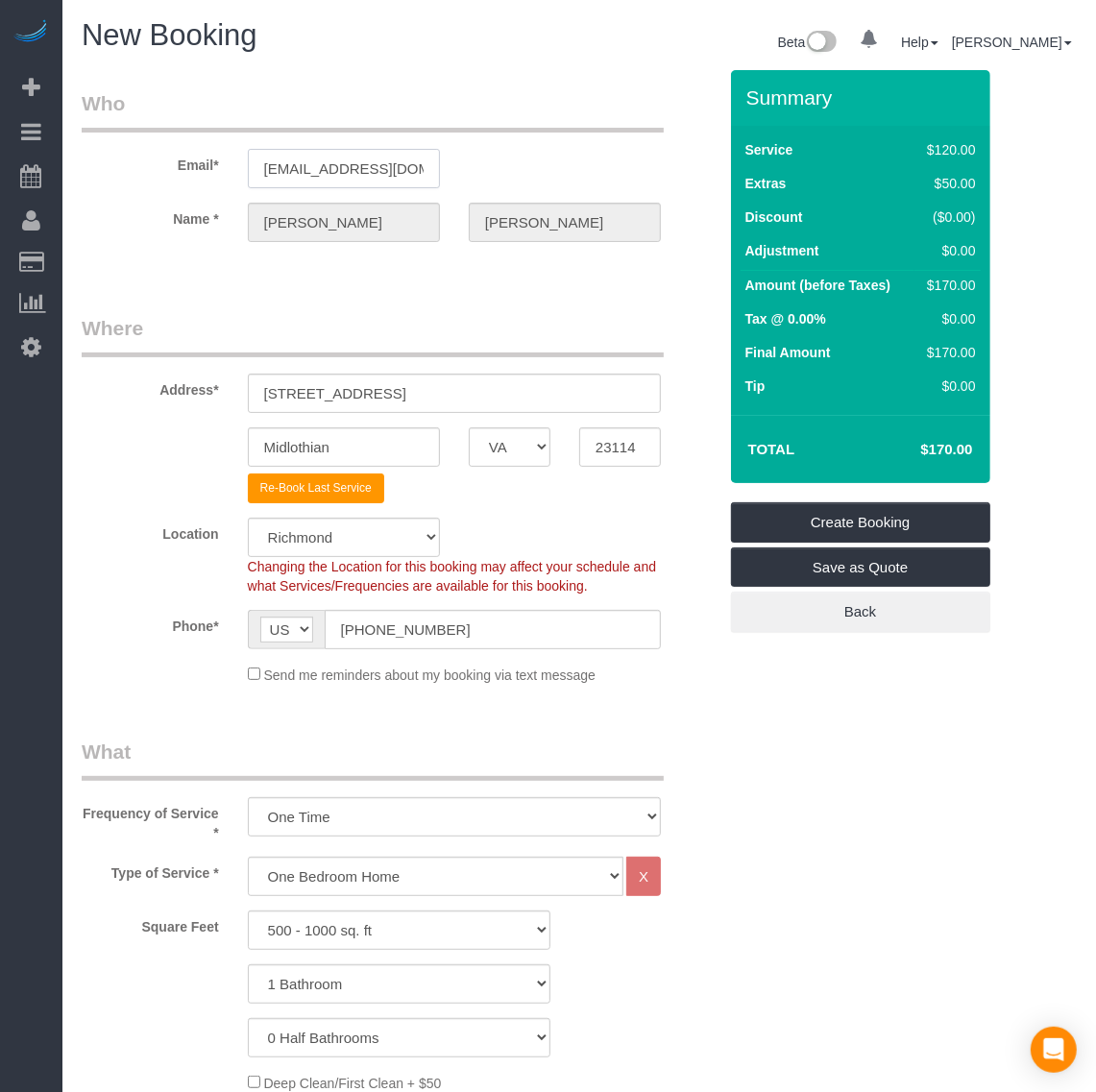
scroll to position [0, 37]
drag, startPoint x: 391, startPoint y: 164, endPoint x: 496, endPoint y: 166, distance: 105.0
click at [495, 166] on div "Email* [EMAIL_ADDRESS][DOMAIN_NAME]" at bounding box center [399, 139] width 664 height 99
click at [432, 166] on input "[EMAIL_ADDRESS][DOMAIN_NAME]" at bounding box center [343, 169] width 192 height 39
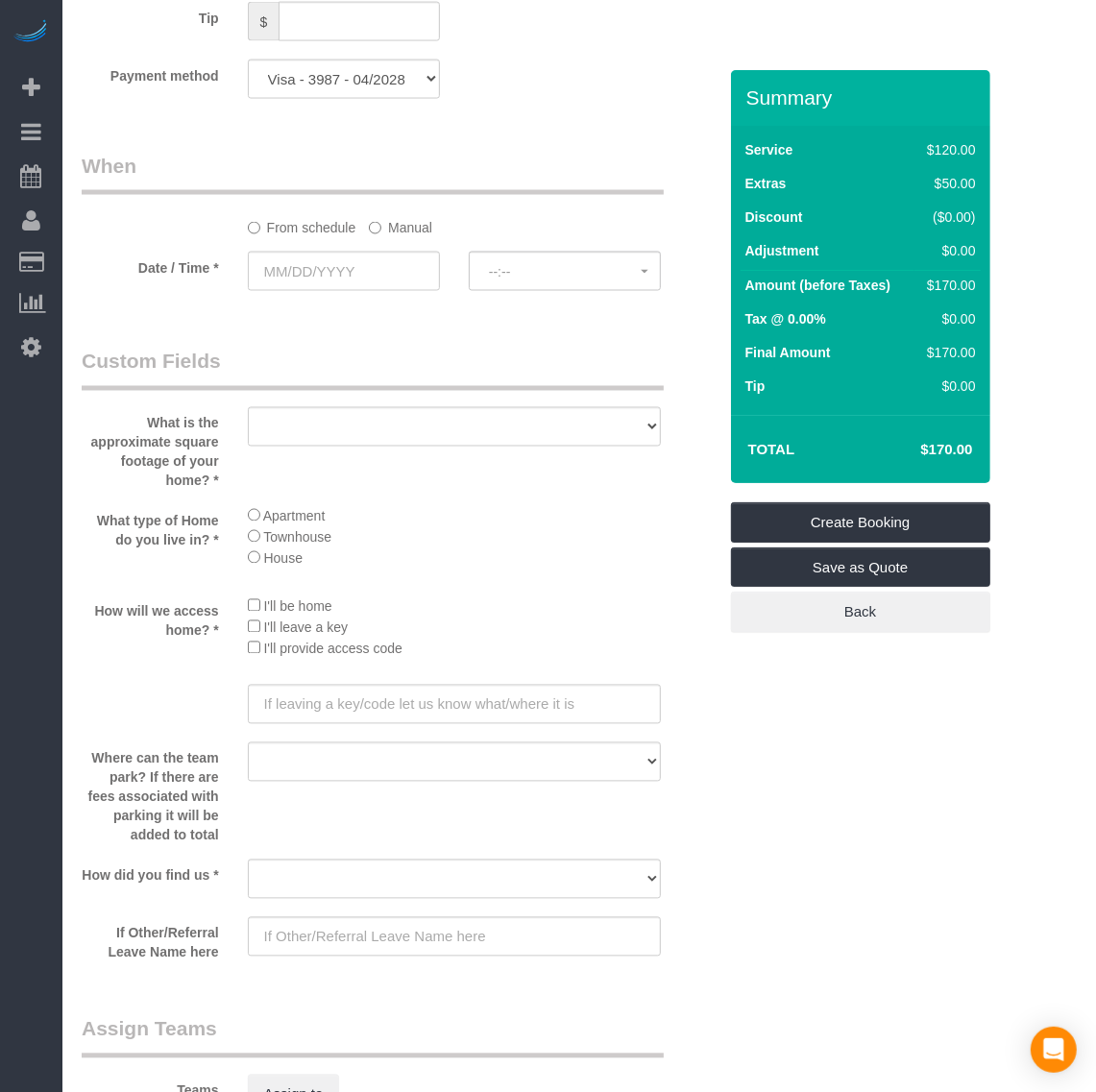
scroll to position [1921, 0]
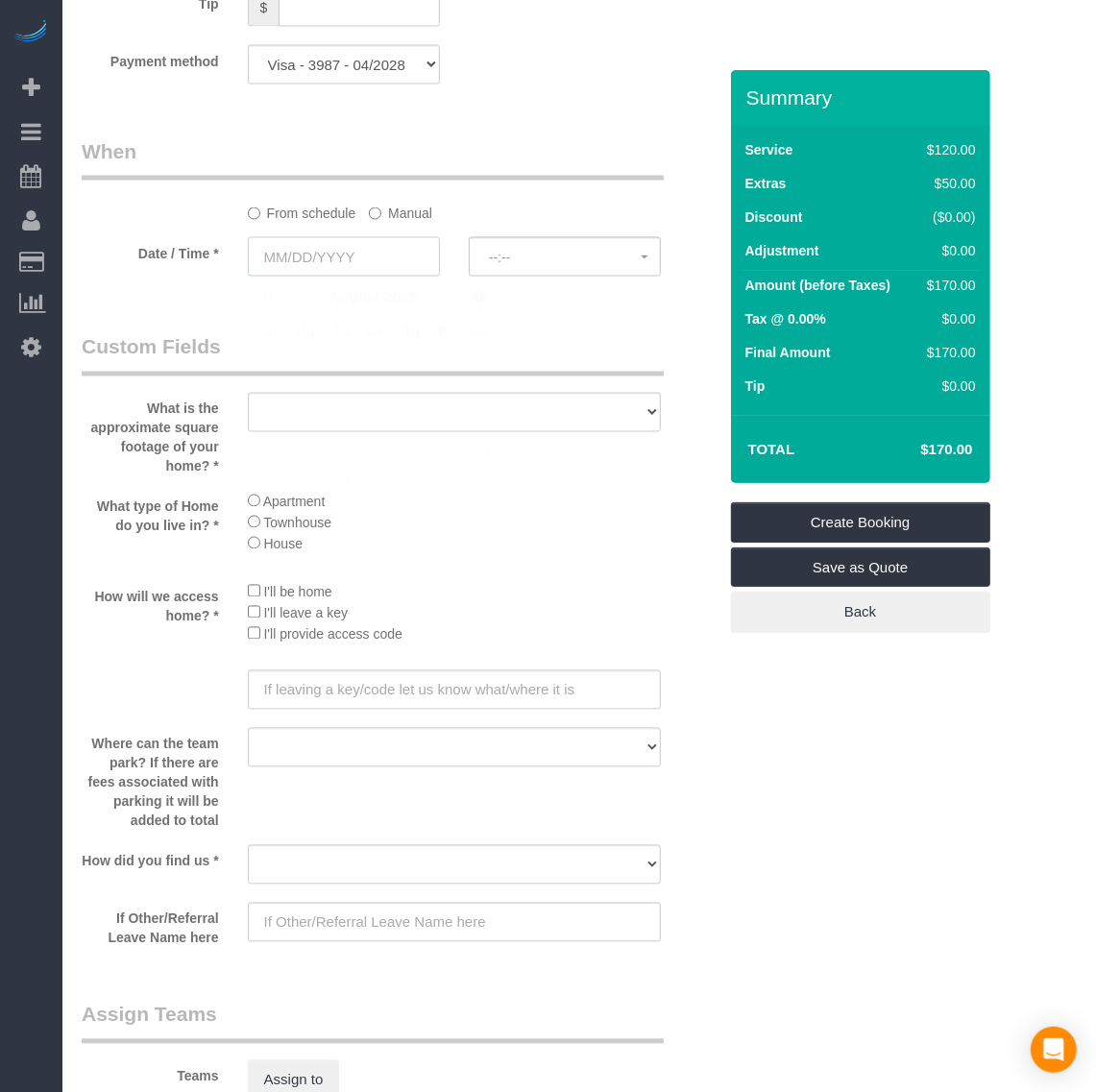
click at [304, 259] on input "text" at bounding box center [343, 256] width 192 height 39
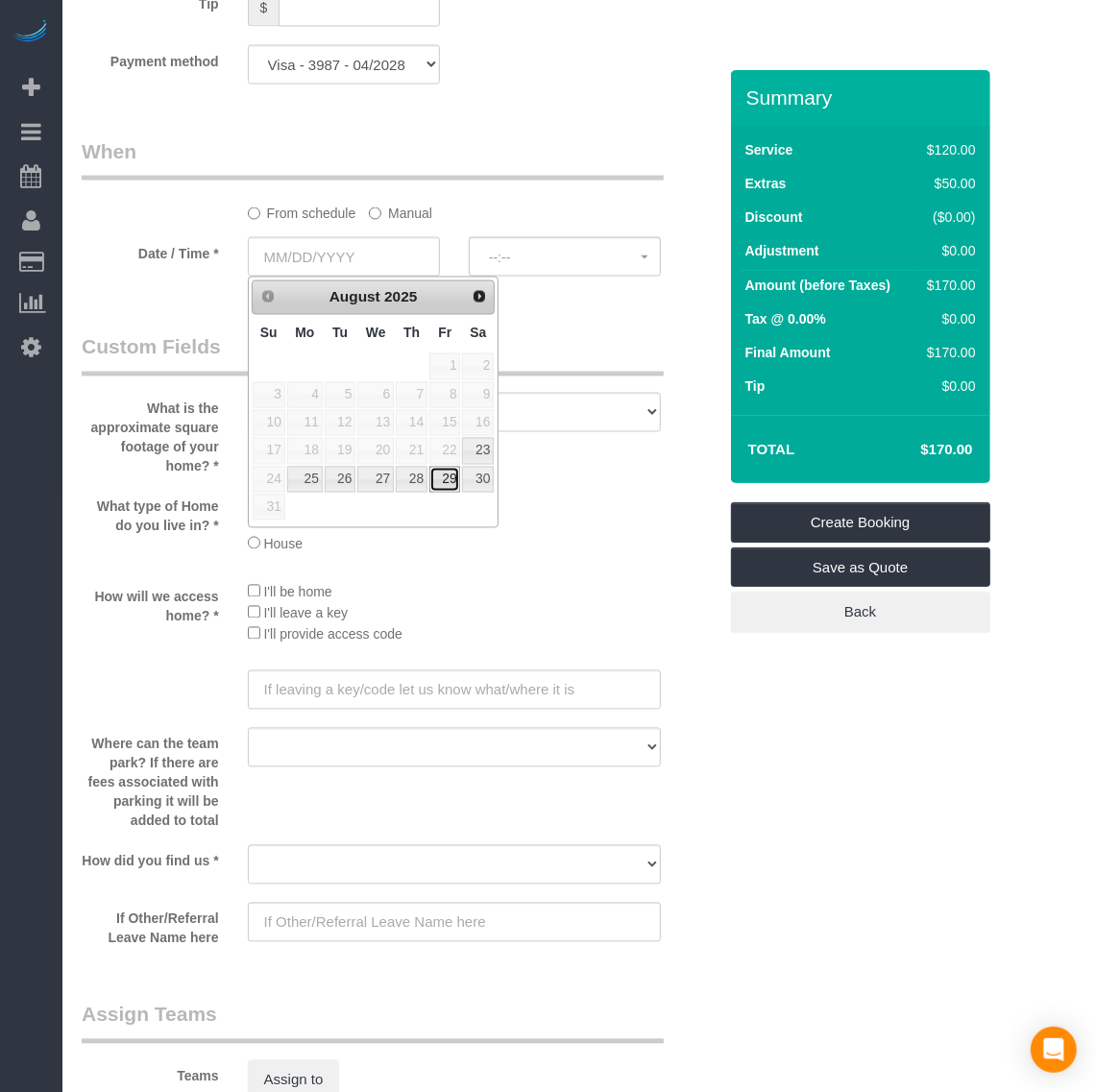
click at [444, 488] on link "29" at bounding box center [444, 479] width 31 height 26
type input "[DATE]"
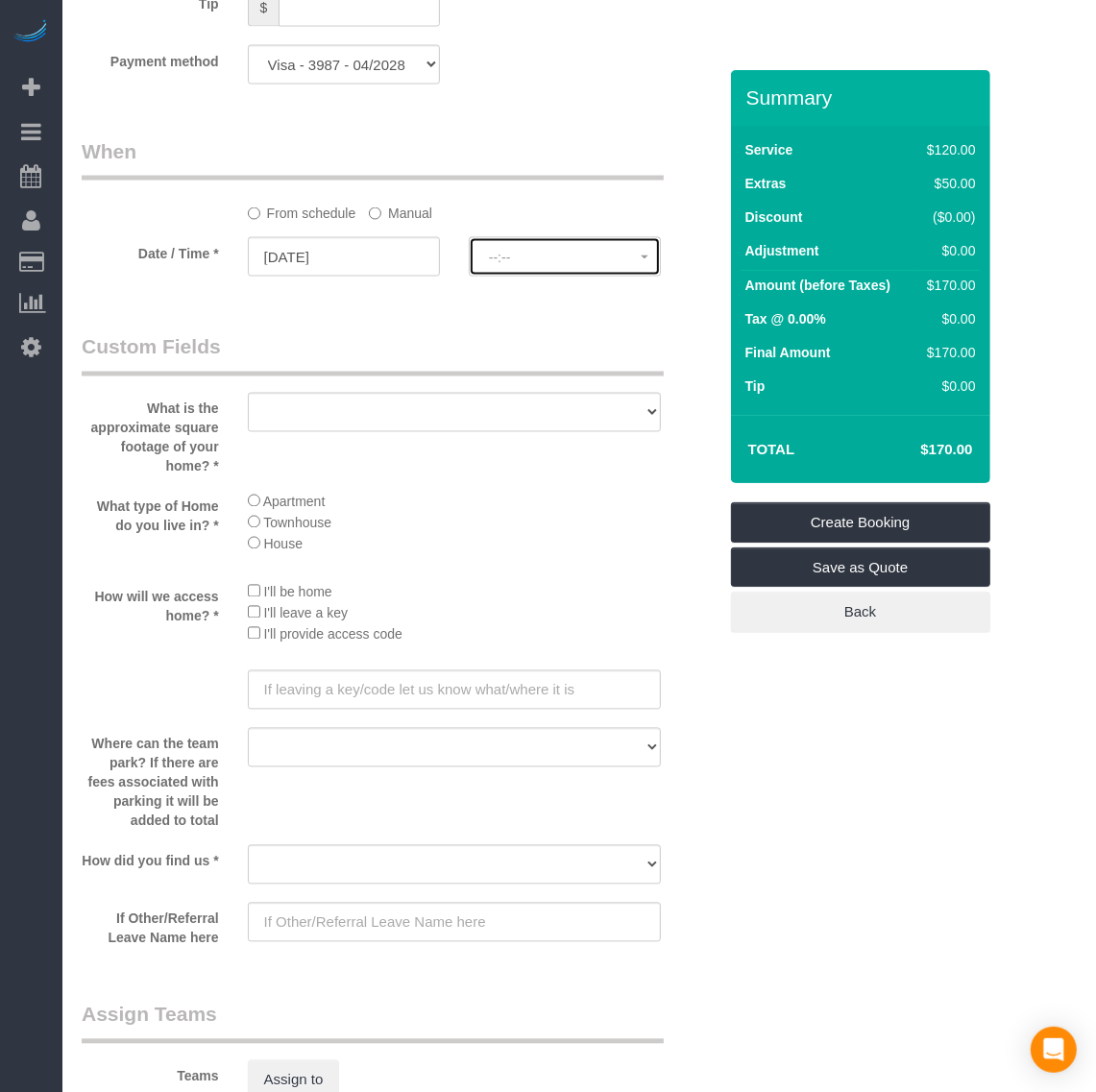
click at [554, 265] on button "--:--" at bounding box center [564, 256] width 192 height 39
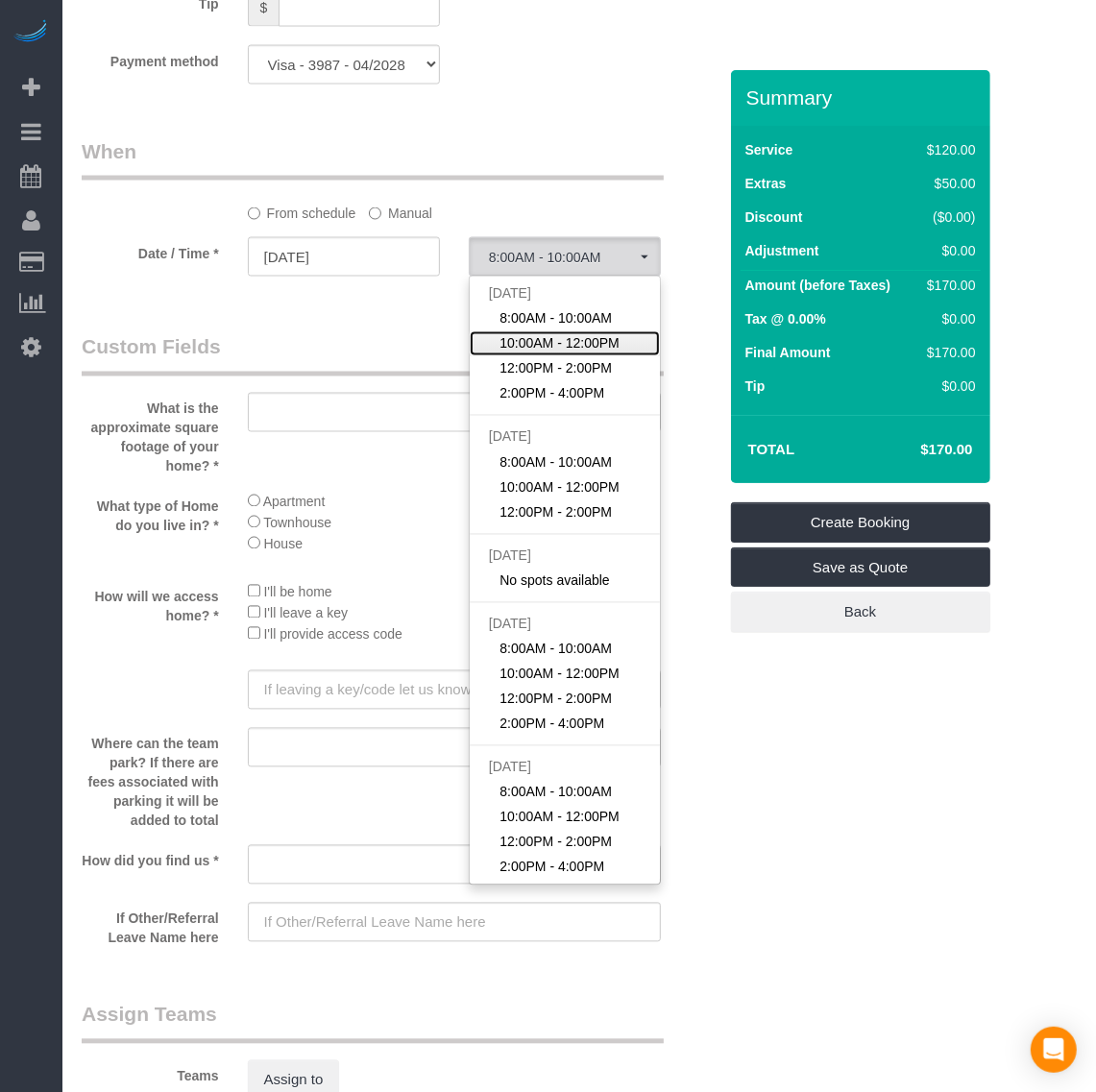
click at [592, 342] on span "10:00AM - 12:00PM" at bounding box center [559, 343] width 120 height 19
select select "spot188"
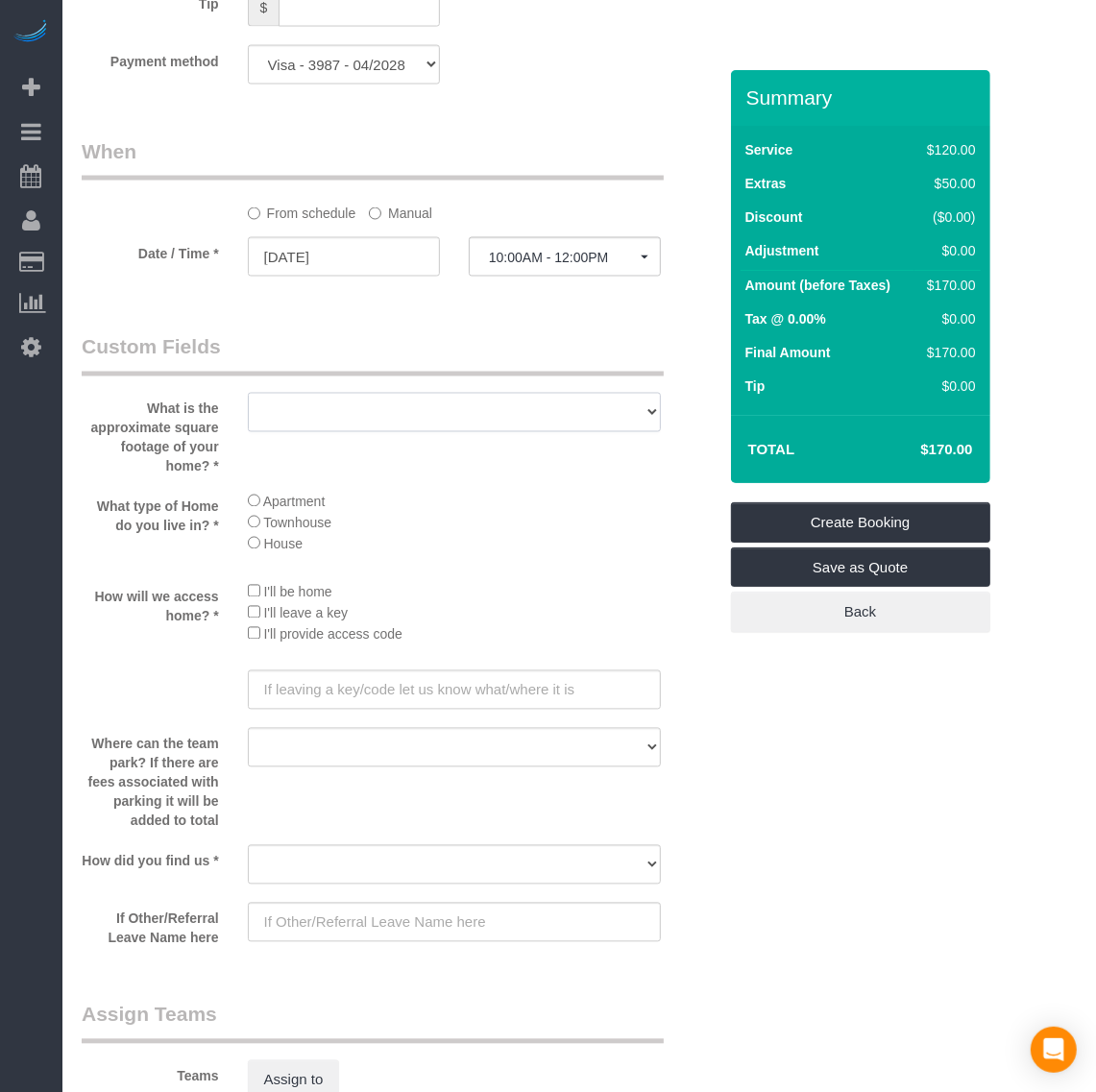
click at [408, 401] on select "500 - 1000 sq. ft [DATE] - [DATE] sq. ft [DATE] - [DATE] sq. ft [DATE] - 2500 s…" at bounding box center [454, 412] width 413 height 39
select select "number:1"
click at [248, 393] on select "500 - 1000 sq. ft [DATE] - [DATE] sq. ft [DATE] - [DATE] sq. ft [DATE] - 2500 s…" at bounding box center [454, 412] width 413 height 39
click at [328, 747] on select "Driveway Garage Street Visitor parking" at bounding box center [454, 748] width 413 height 39
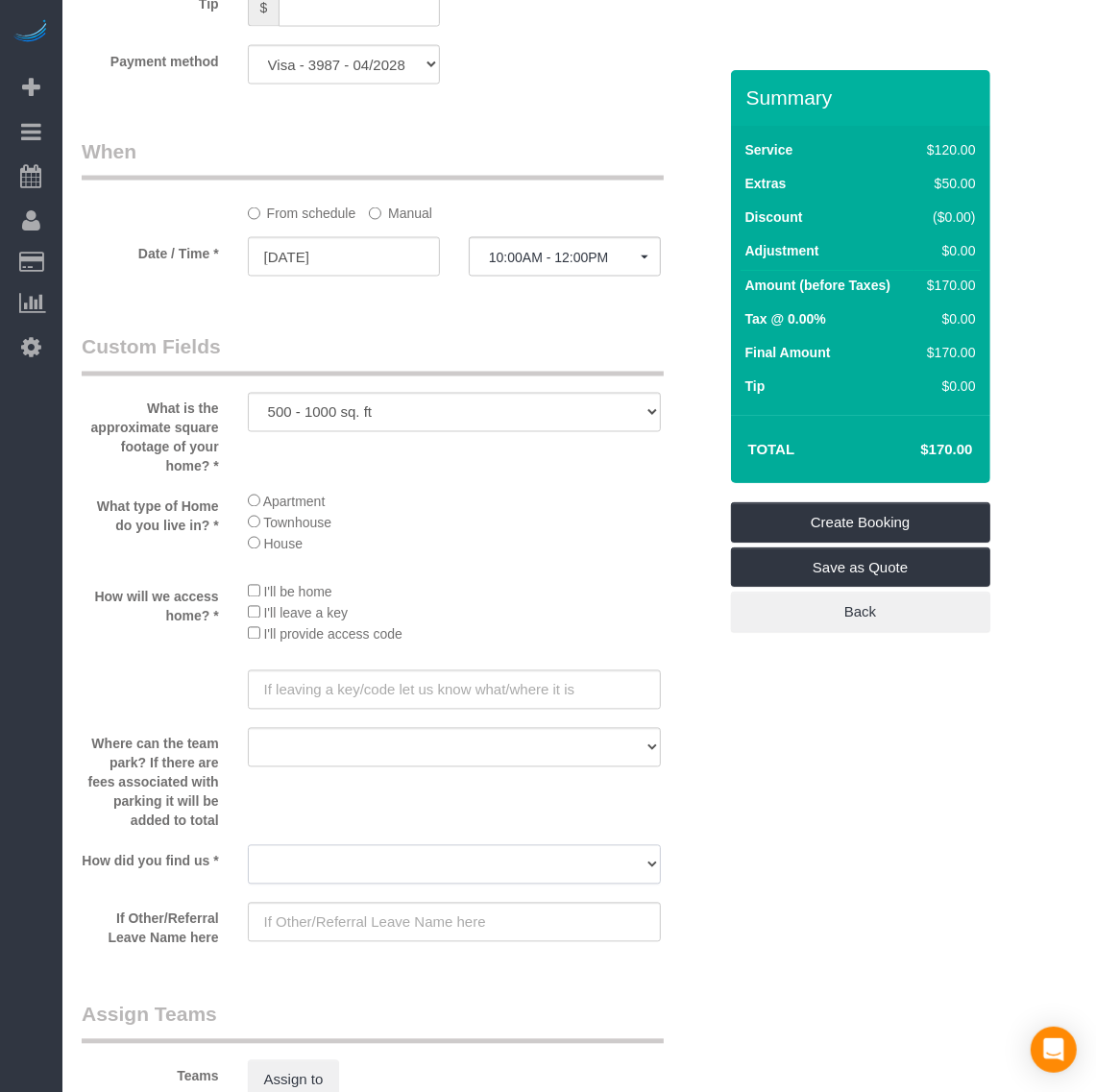
click at [449, 861] on select "Yelp Google Twitter Instagram Nextdoor Facebook Returning Customer Craigslist R…" at bounding box center [454, 865] width 413 height 39
select select "number:42"
click at [248, 845] on select "Yelp Google Twitter Instagram Nextdoor Facebook Returning Customer Craigslist R…" at bounding box center [454, 865] width 413 height 39
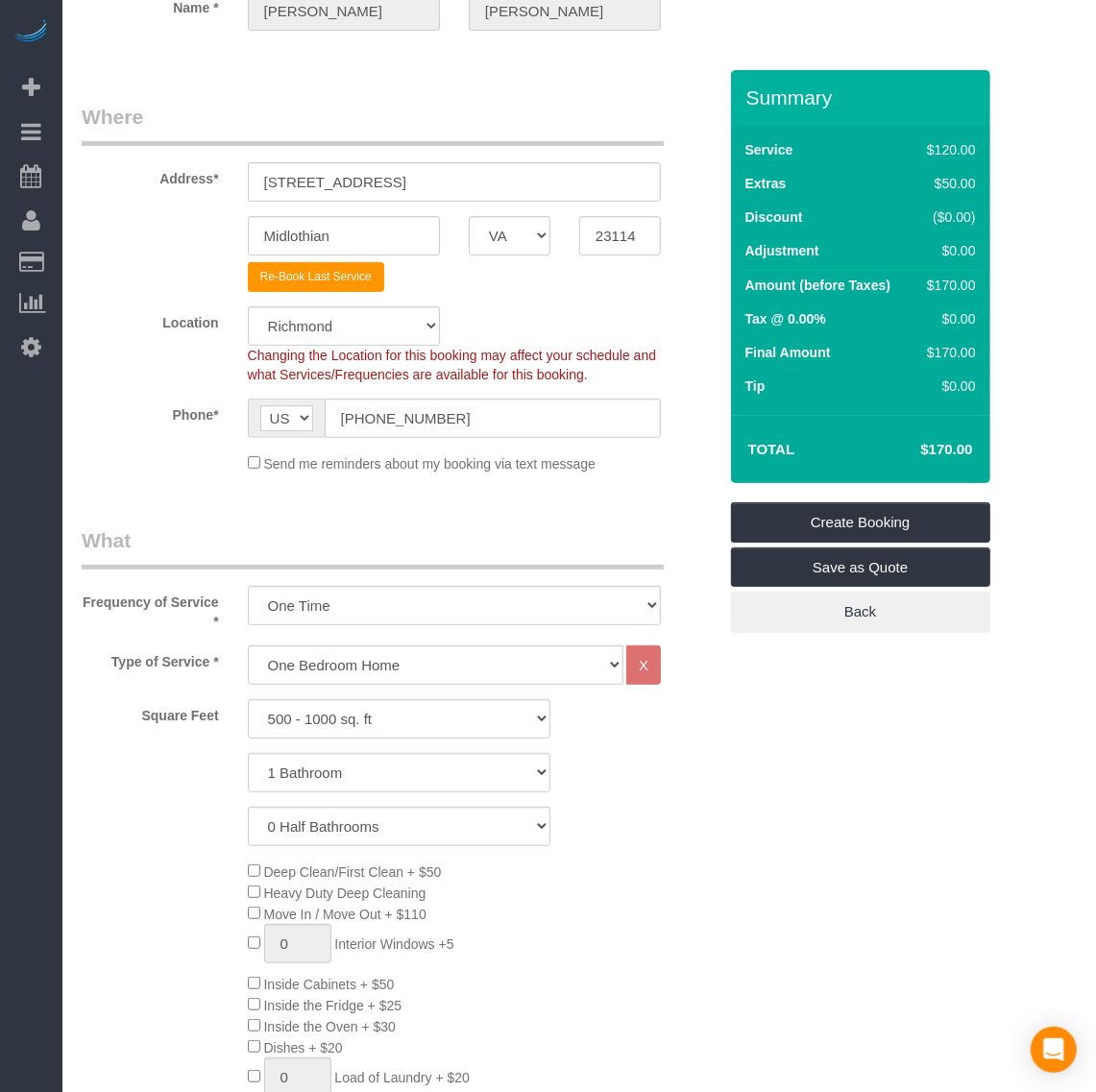
scroll to position [0, 0]
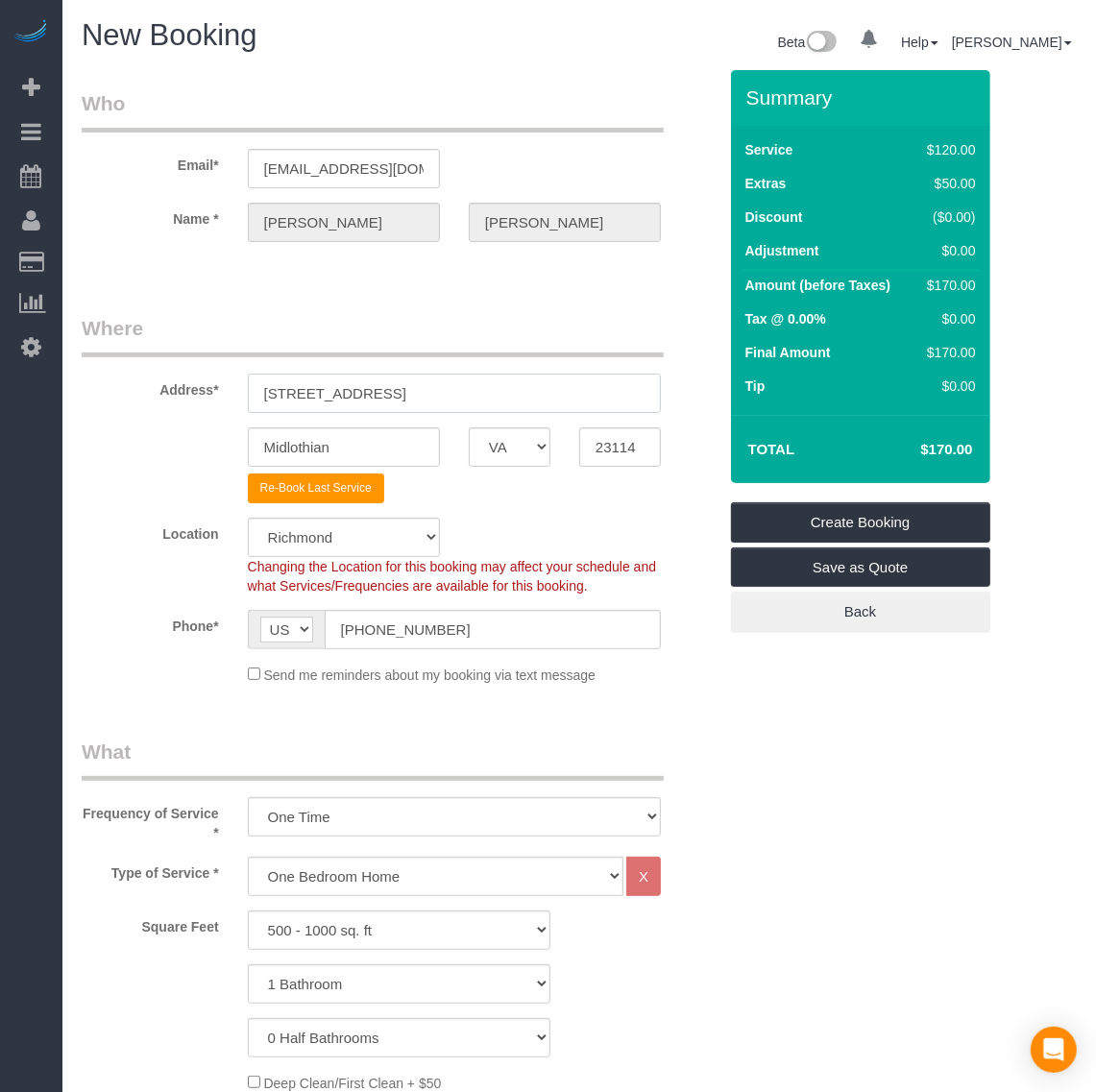
drag, startPoint x: 390, startPoint y: 396, endPoint x: 151, endPoint y: 399, distance: 239.0
click at [150, 399] on div "Address* [STREET_ADDRESS]" at bounding box center [399, 363] width 664 height 99
paste input "[STREET_ADDRESS]"
type input "[STREET_ADDRESS]"
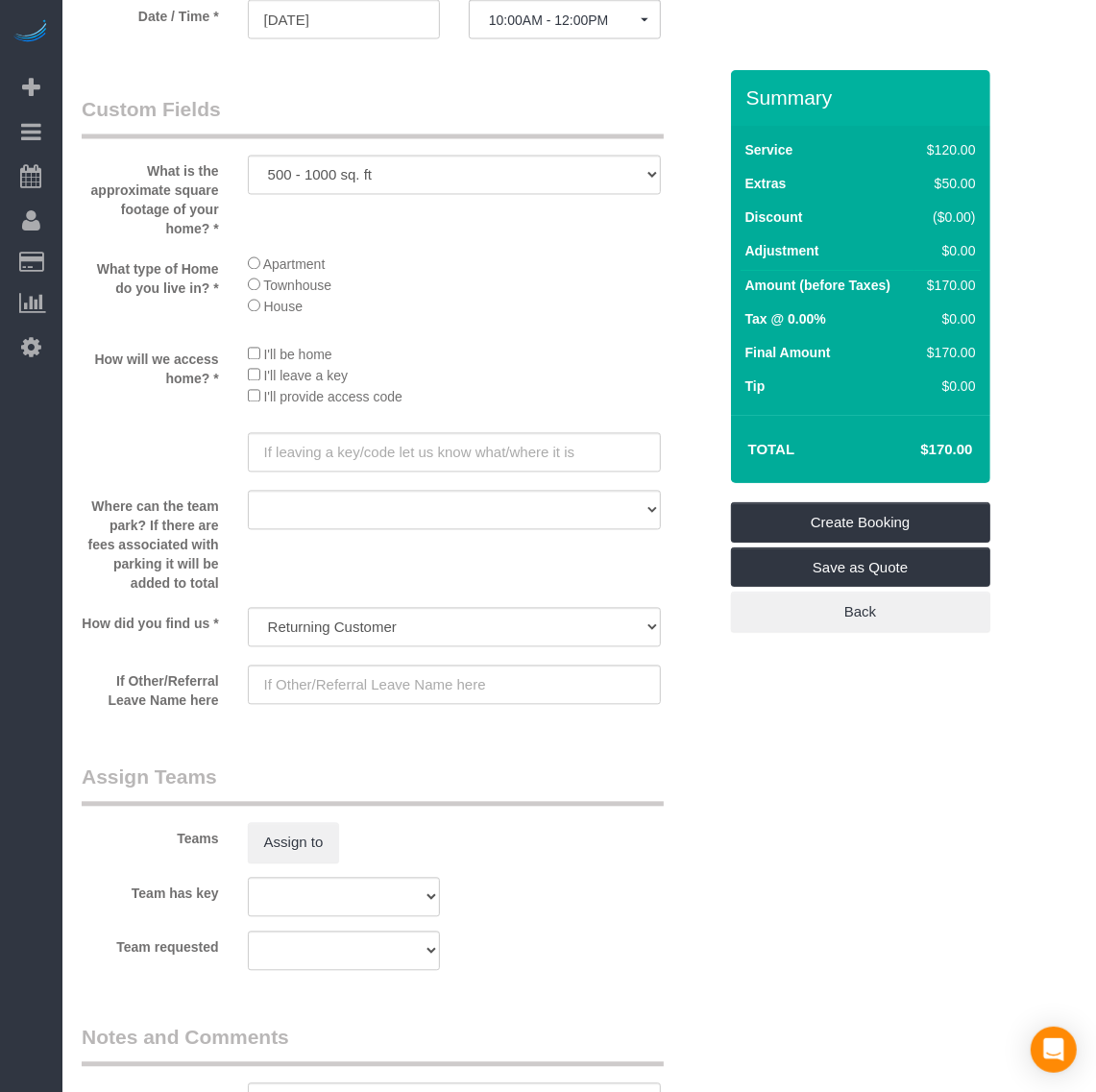
scroll to position [2401, 0]
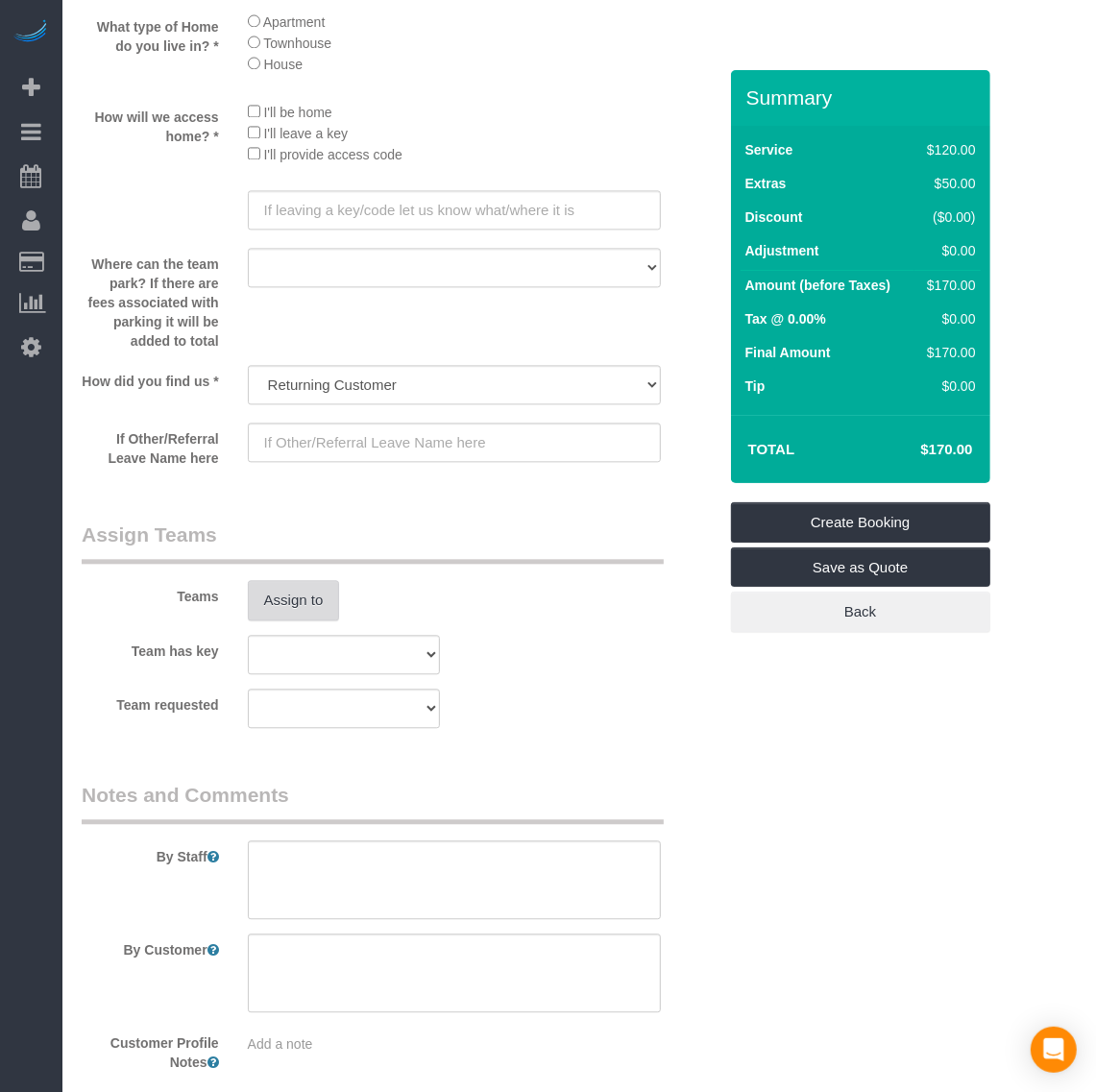
click at [278, 606] on button "Assign to" at bounding box center [293, 600] width 92 height 40
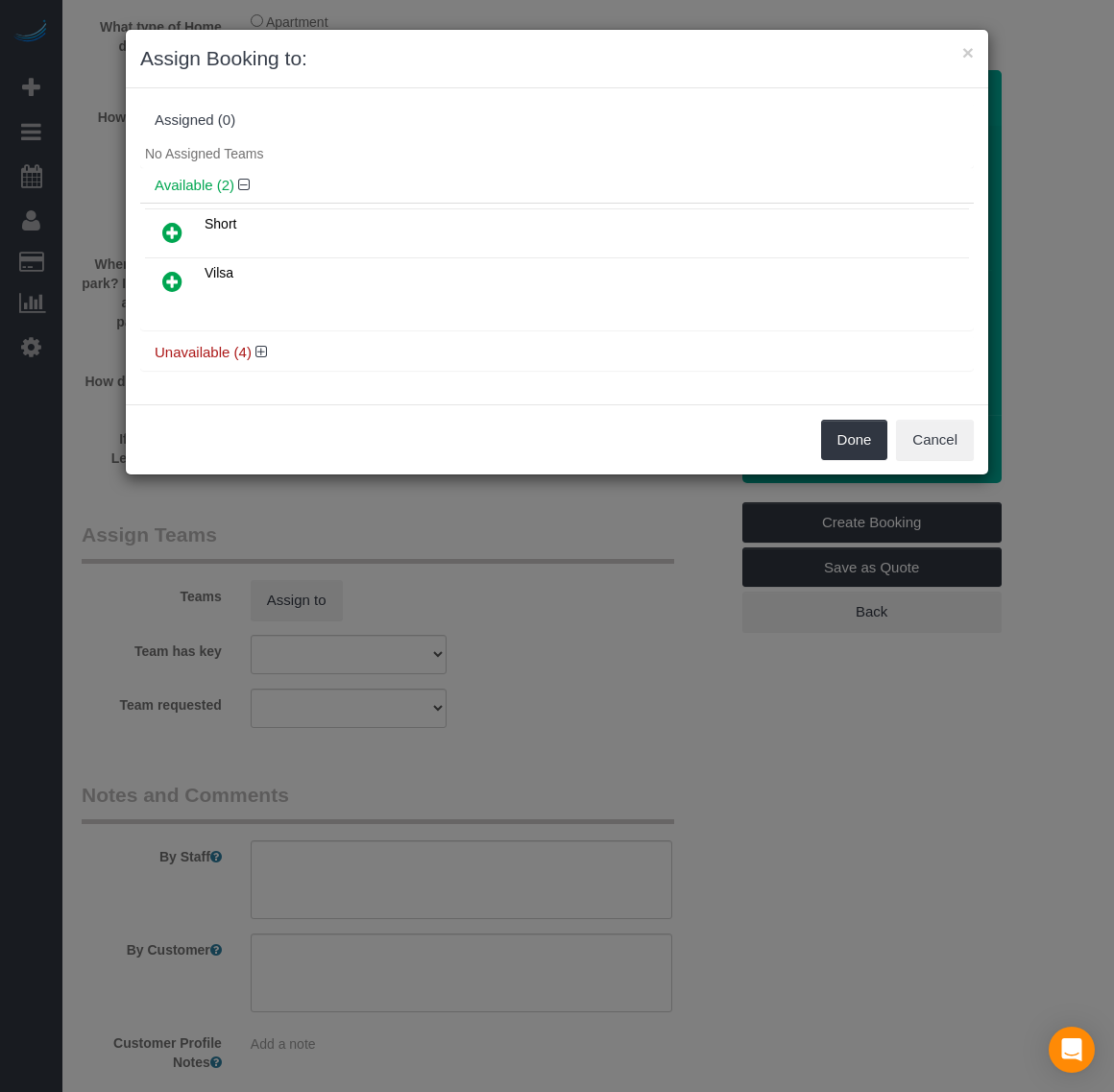
drag, startPoint x: 165, startPoint y: 278, endPoint x: 223, endPoint y: 301, distance: 62.4
click at [165, 278] on icon at bounding box center [173, 281] width 20 height 23
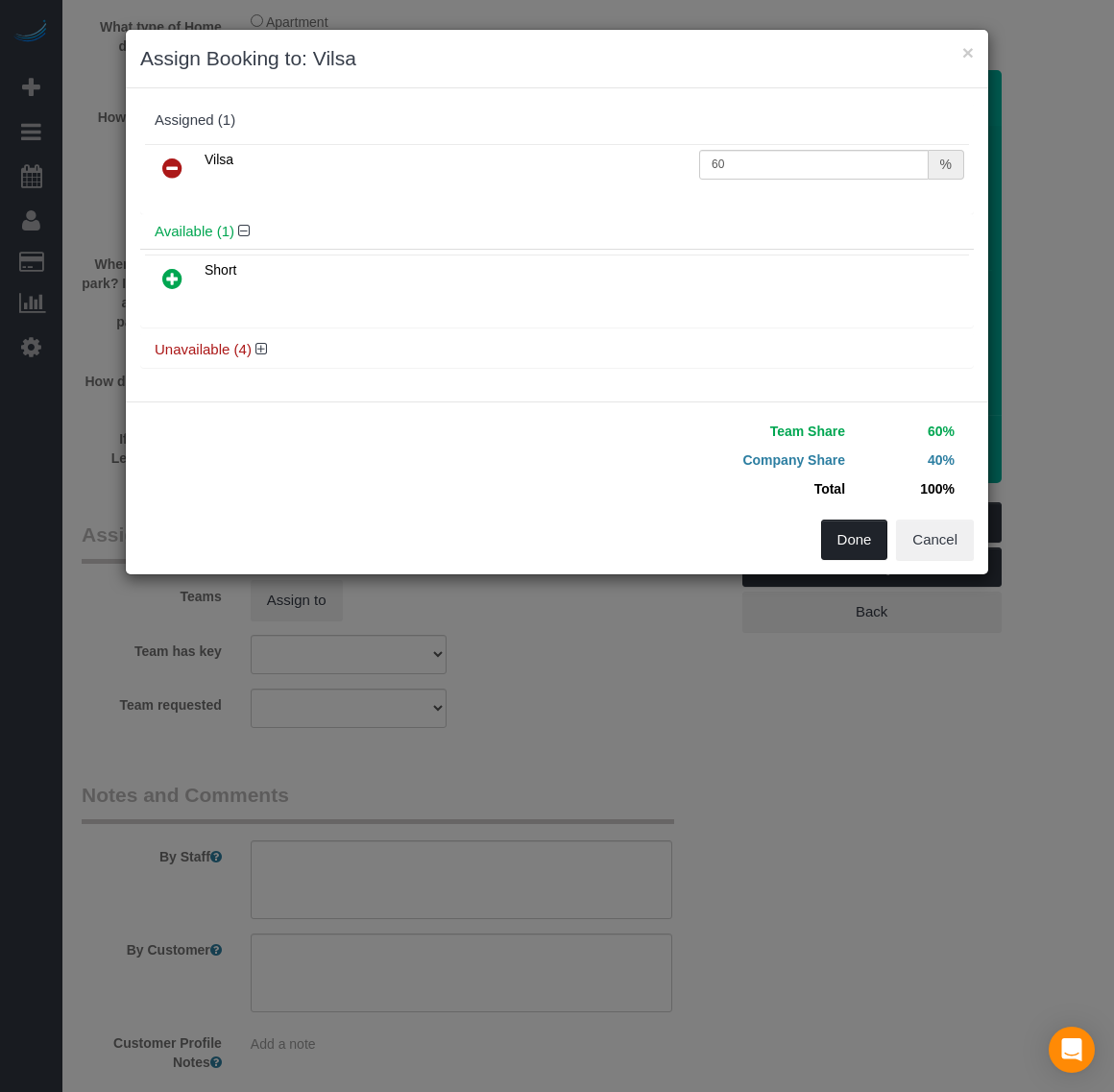
click at [842, 549] on button "Done" at bounding box center [854, 540] width 67 height 40
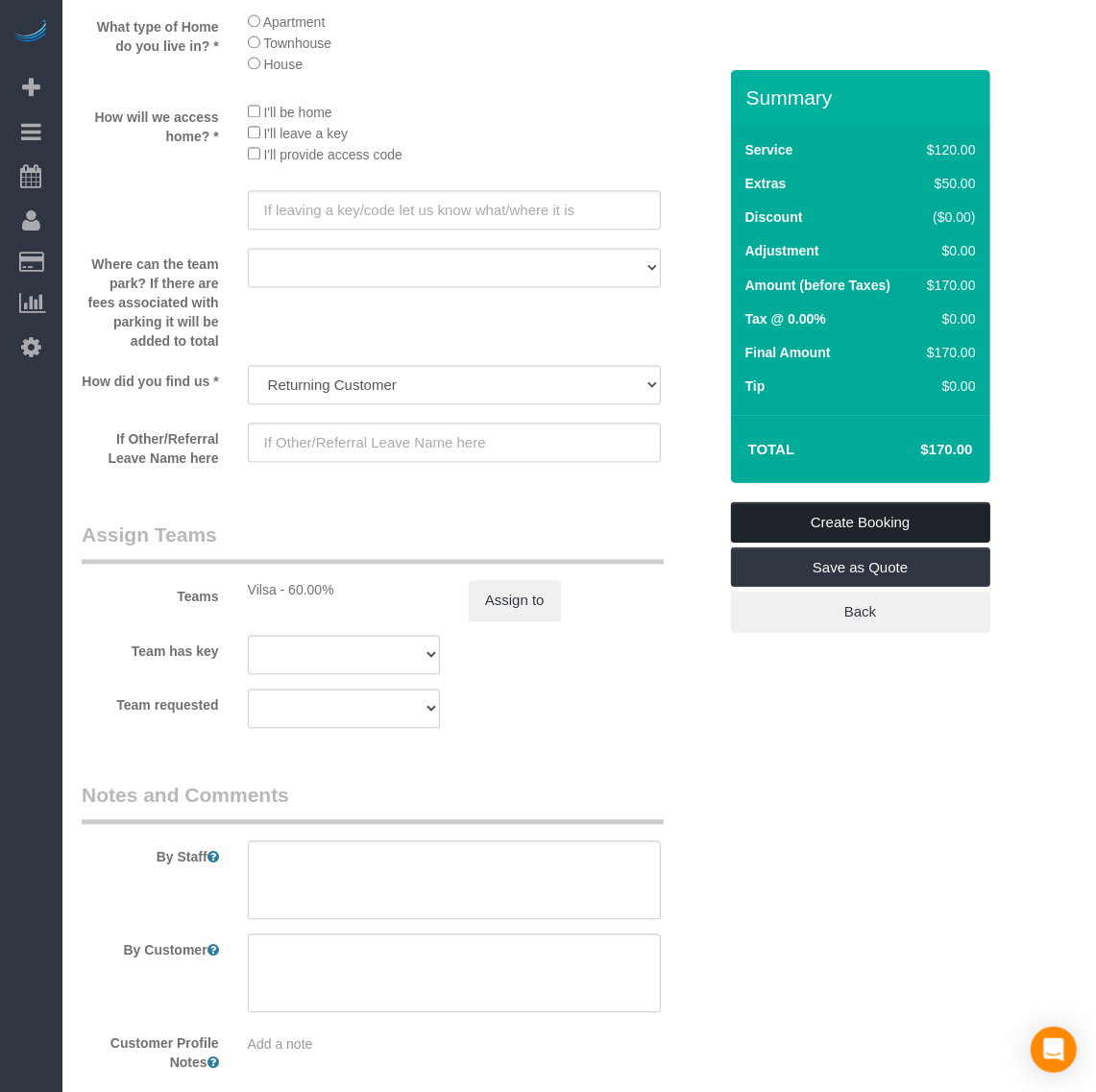
click at [922, 512] on link "Create Booking" at bounding box center [860, 522] width 259 height 40
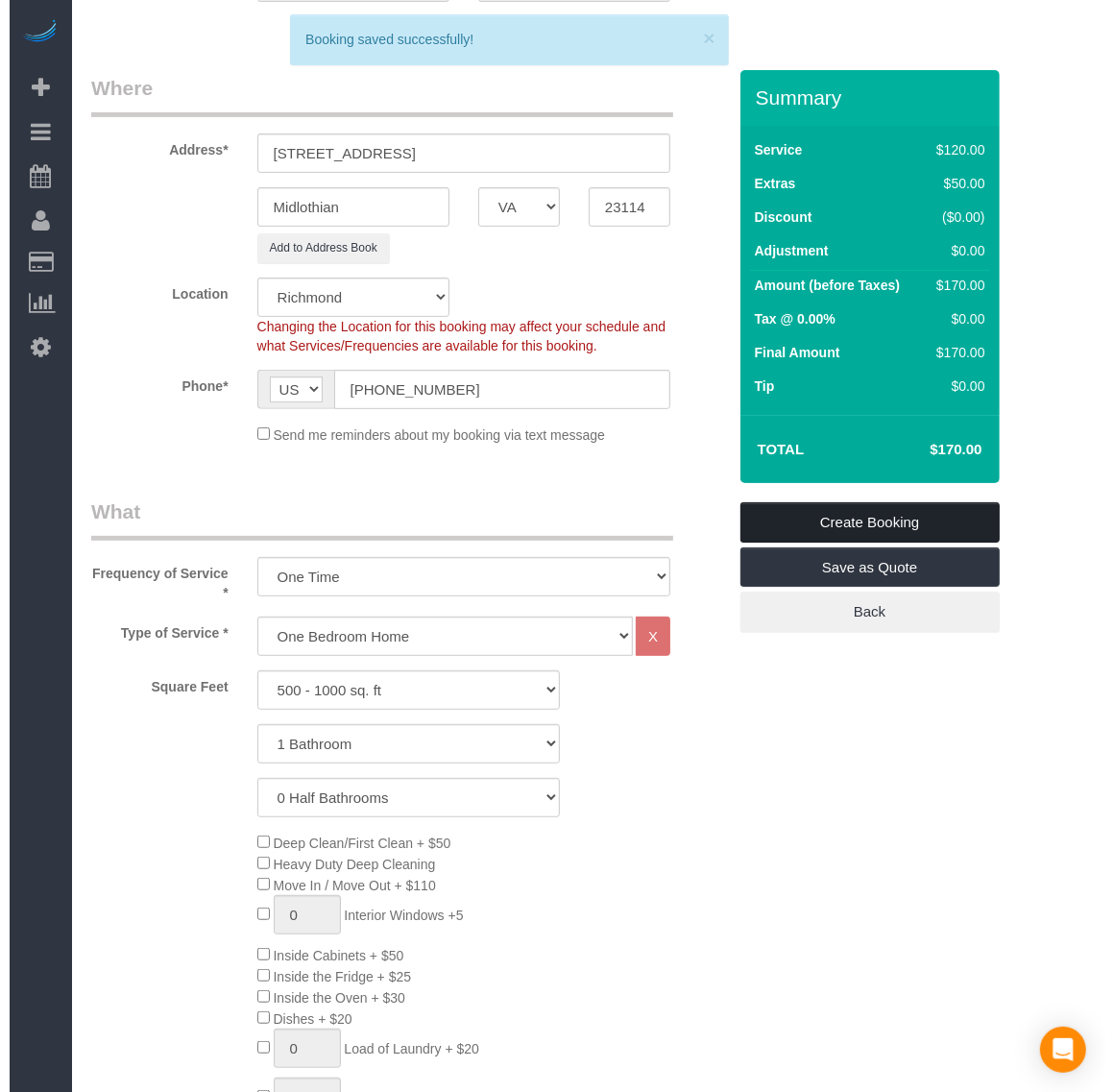
scroll to position [0, 0]
